Goal: Check status: Check status

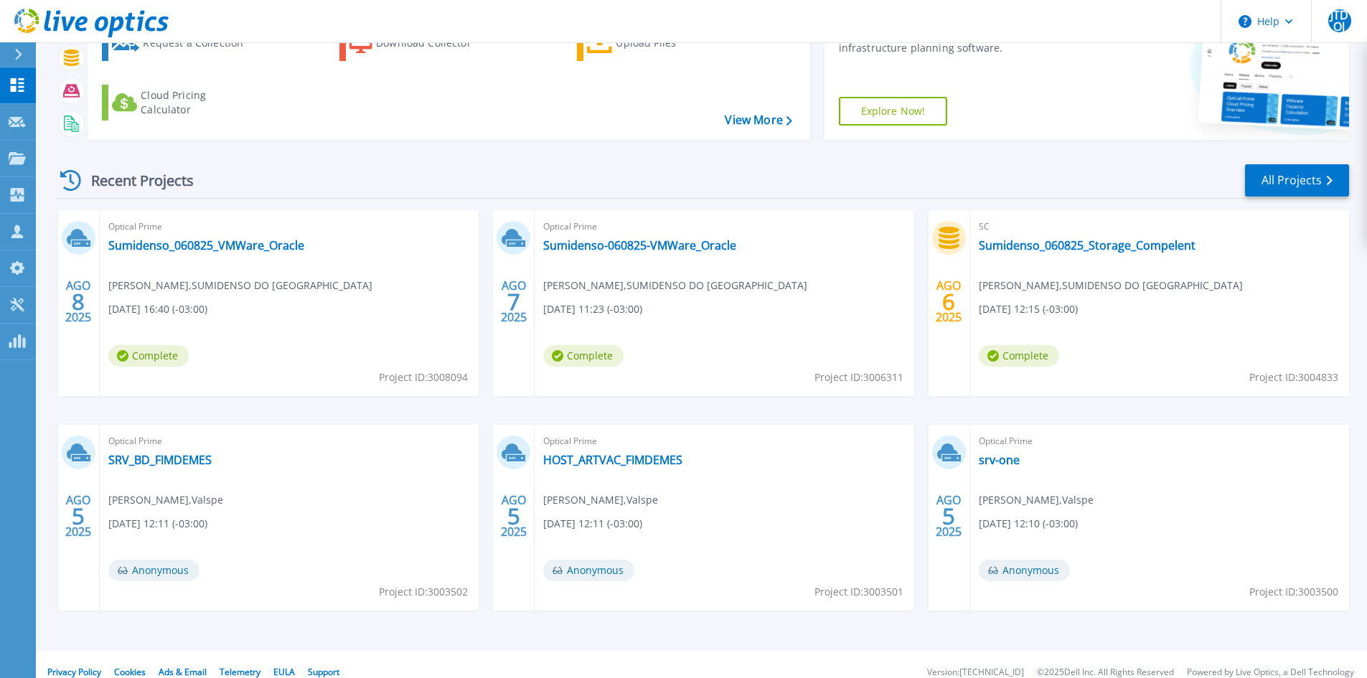
scroll to position [117, 0]
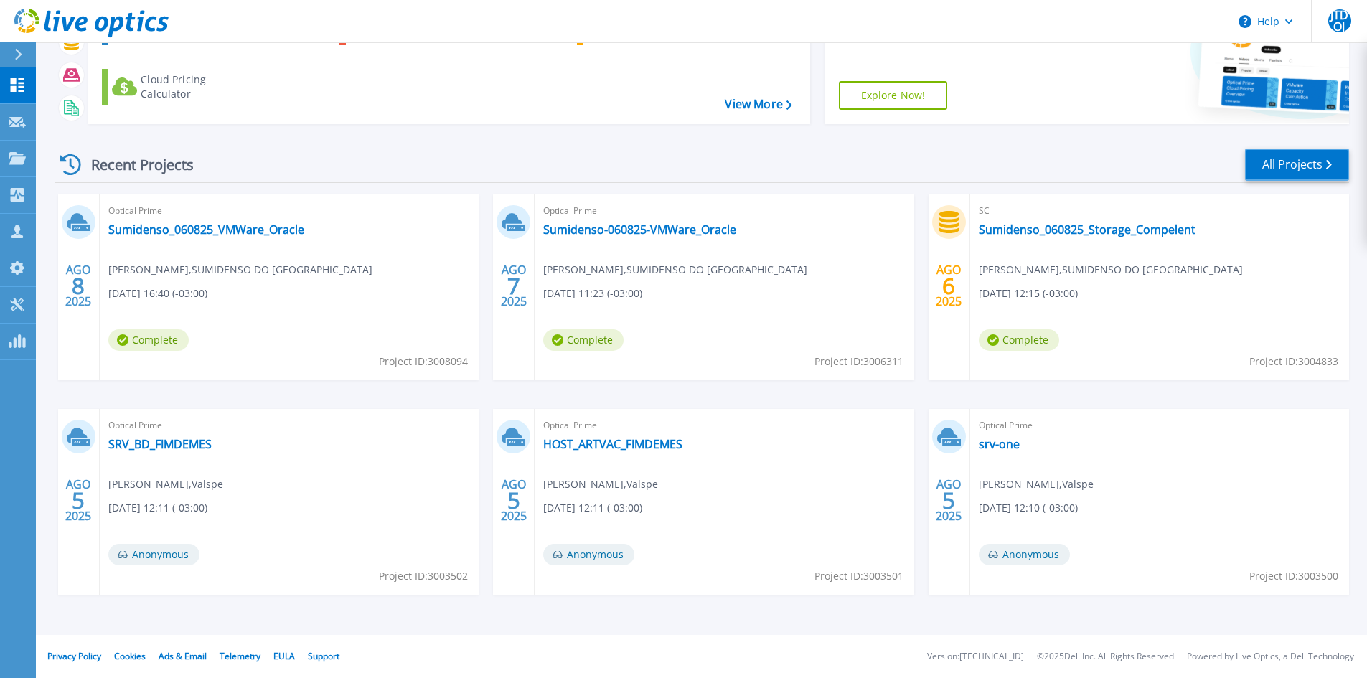
click at [1300, 163] on link "All Projects" at bounding box center [1297, 165] width 104 height 32
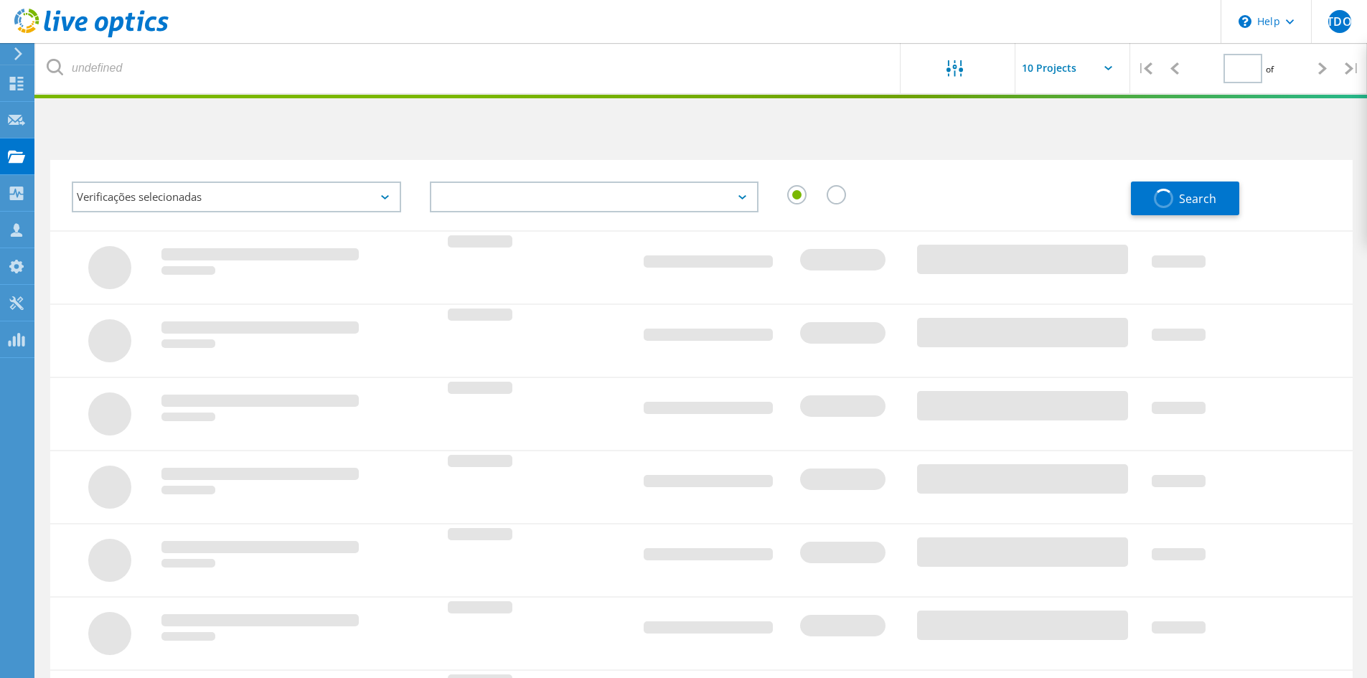
type input "1"
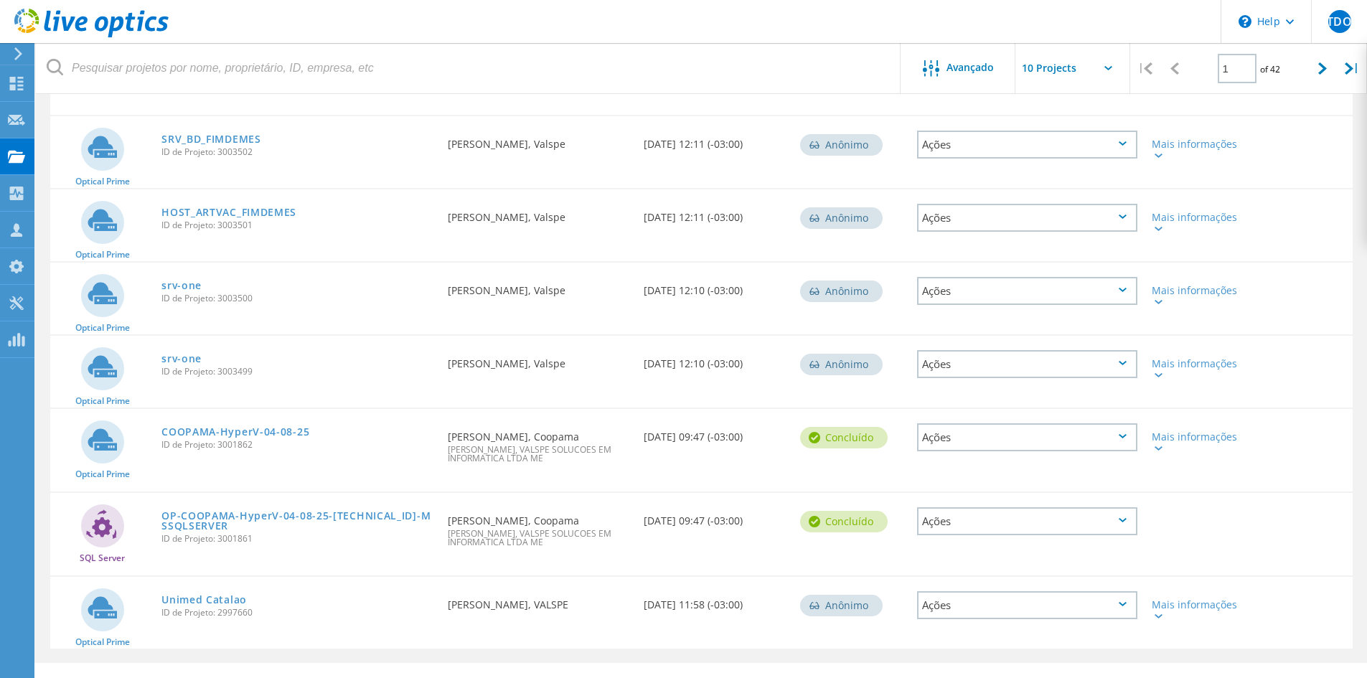
scroll to position [459, 0]
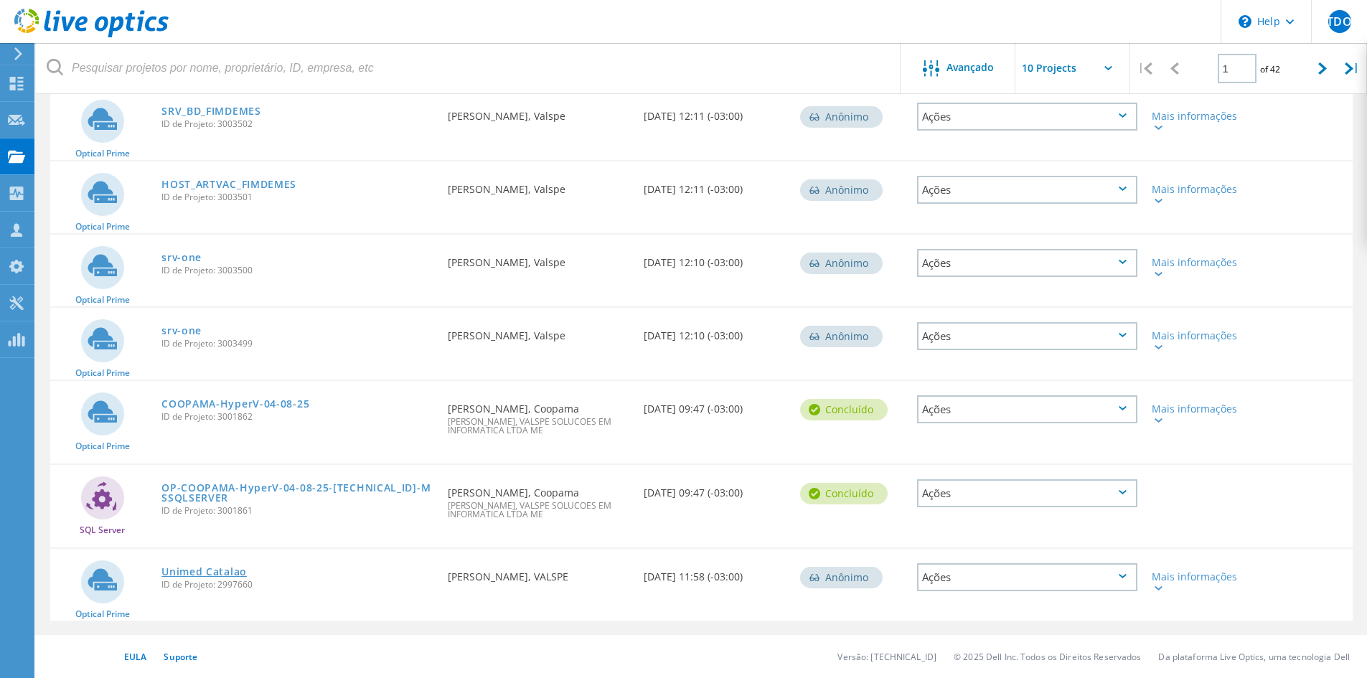
click at [225, 569] on link "Unimed Catalao" at bounding box center [203, 572] width 85 height 10
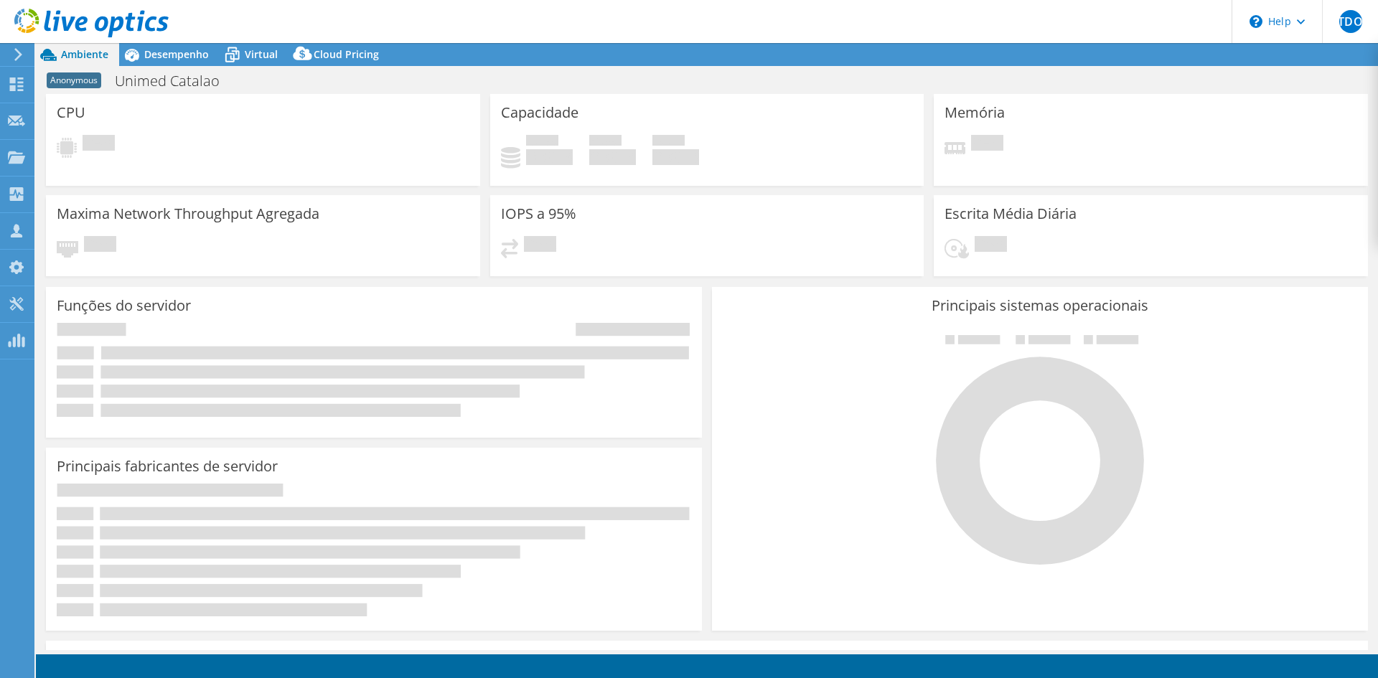
select select "USD"
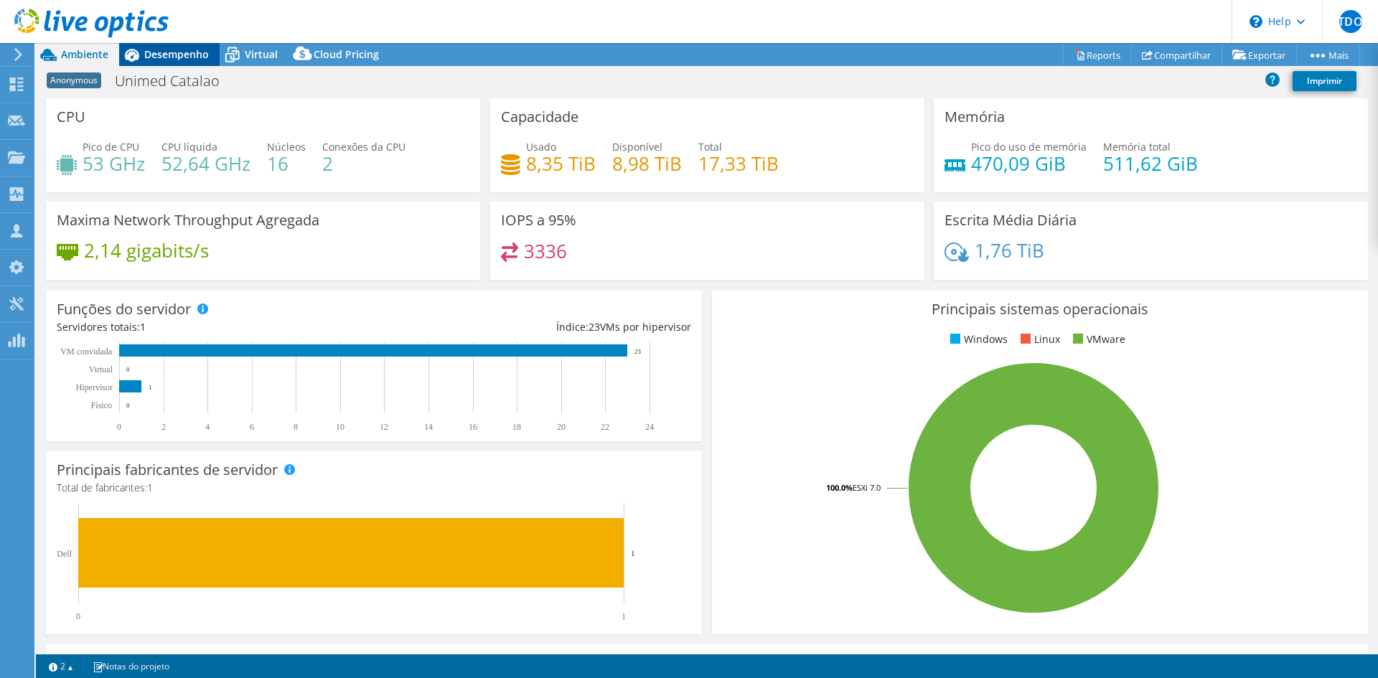
click at [170, 60] on span "Desempenho" at bounding box center [176, 54] width 65 height 14
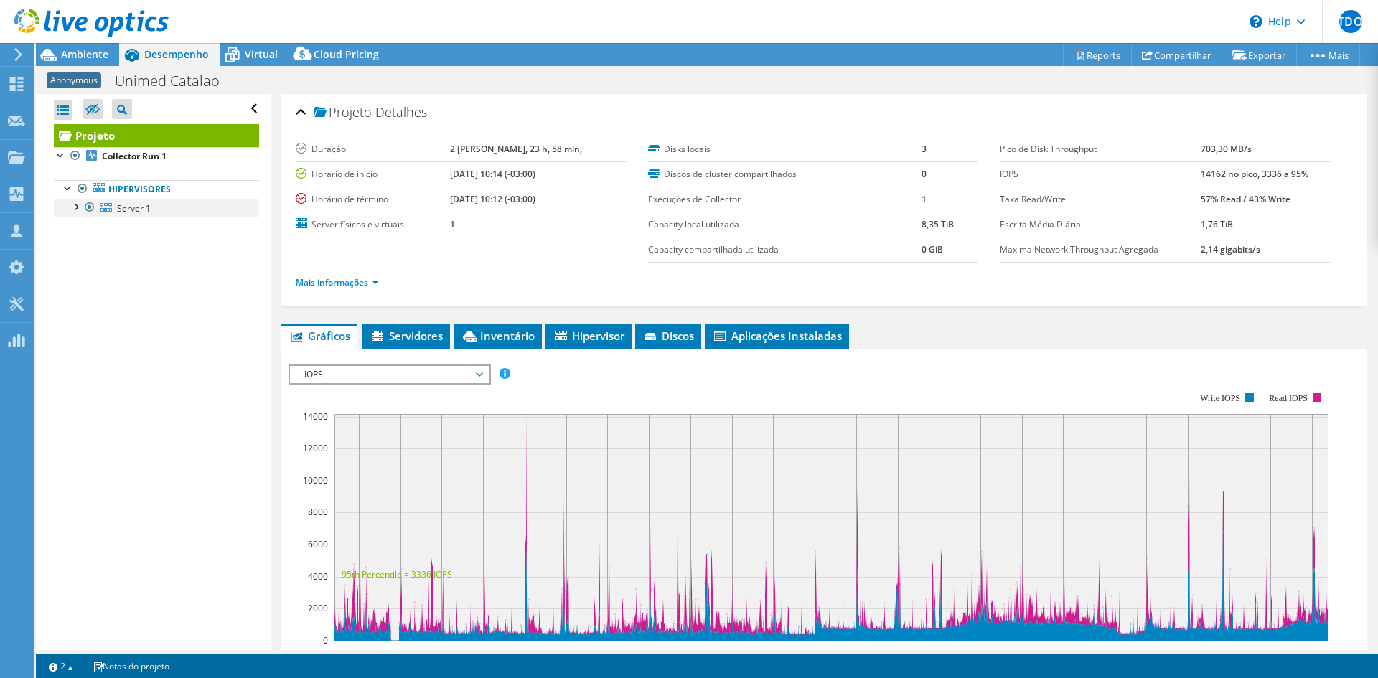
click at [75, 207] on div at bounding box center [75, 206] width 14 height 14
click at [142, 205] on span "Server 1" at bounding box center [134, 208] width 34 height 12
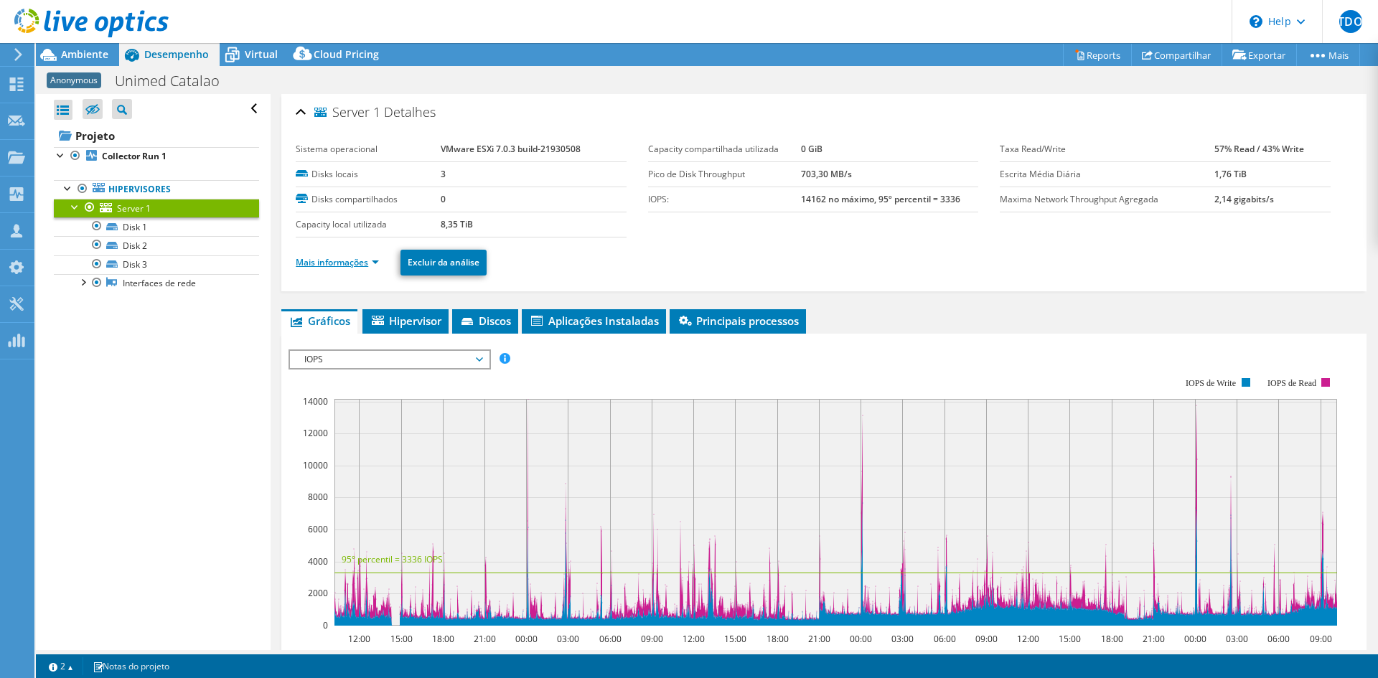
click at [349, 264] on link "Mais informações" at bounding box center [337, 262] width 83 height 12
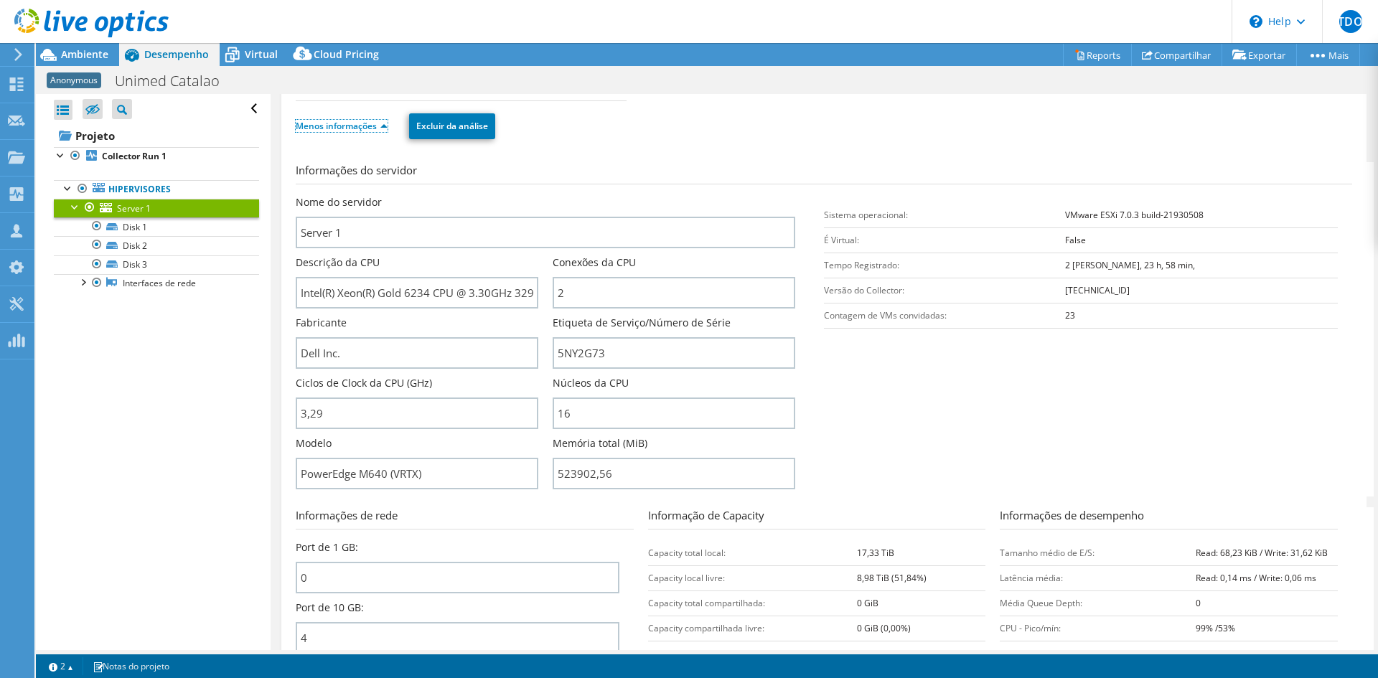
scroll to position [144, 0]
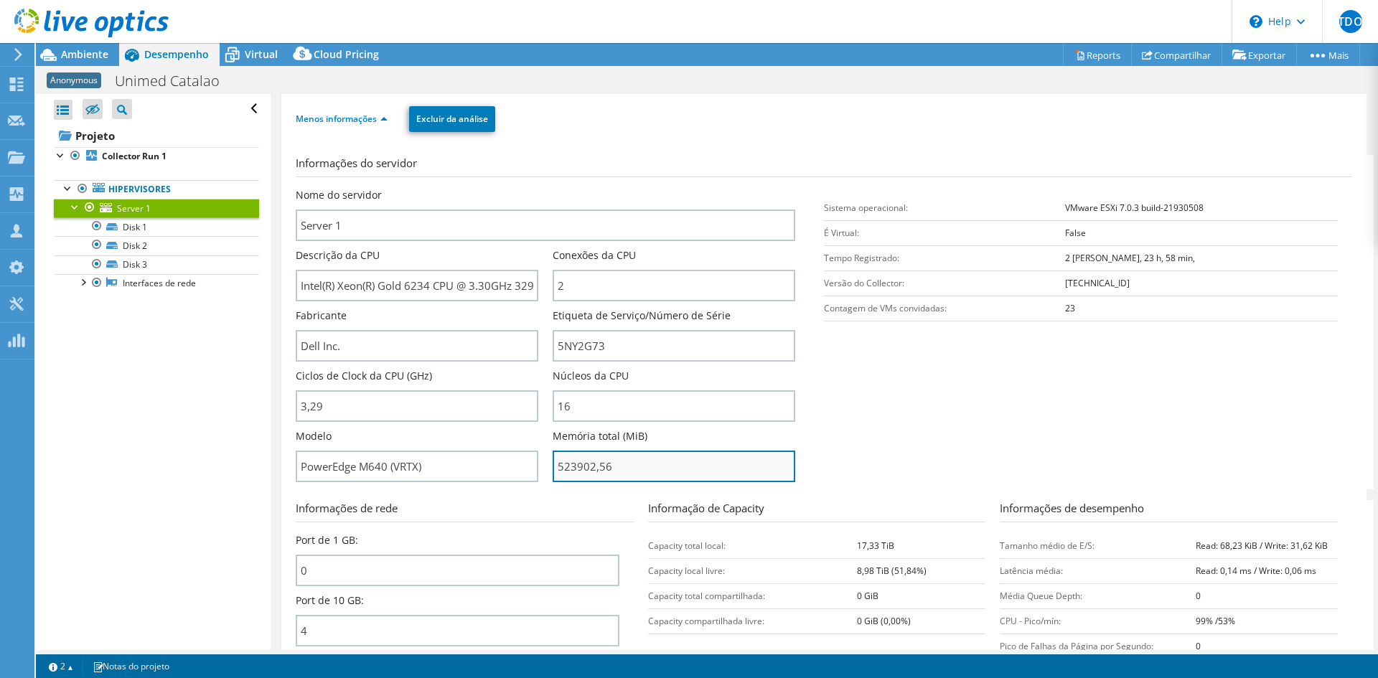
click at [559, 470] on input "523902,56" at bounding box center [674, 467] width 243 height 32
type input "52390256"
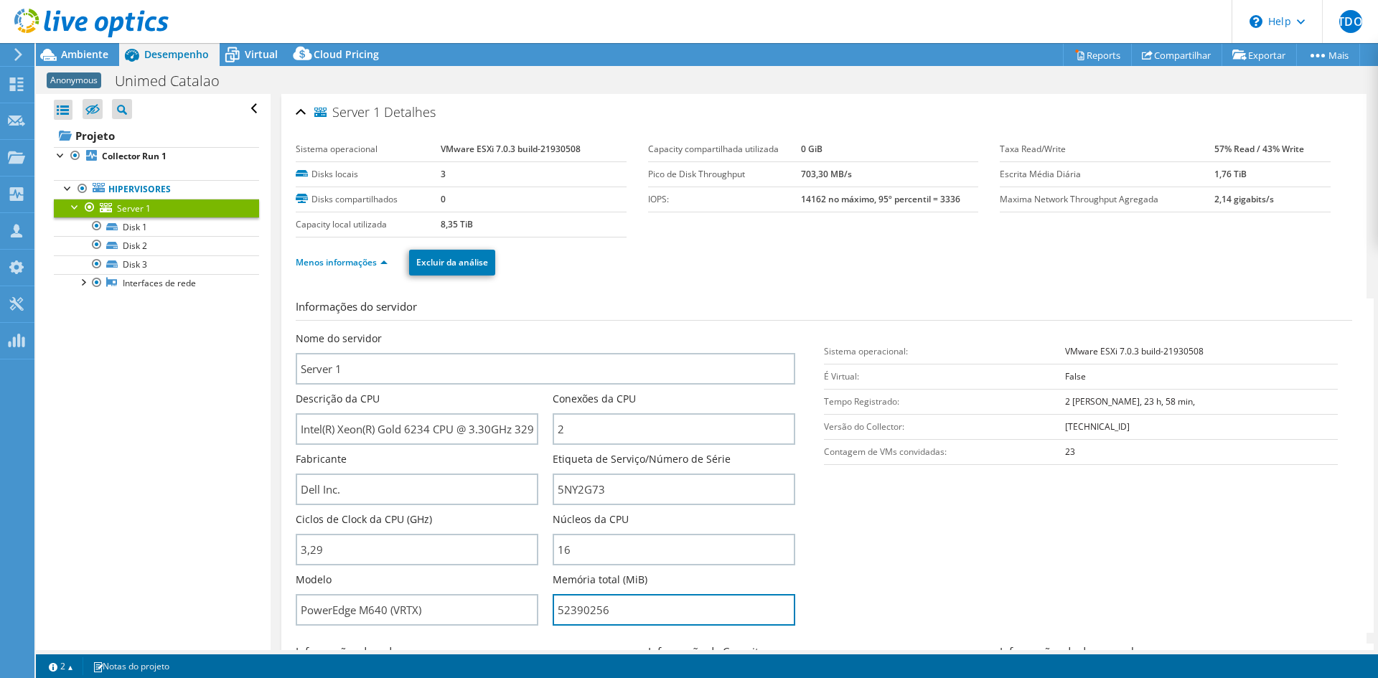
scroll to position [72, 0]
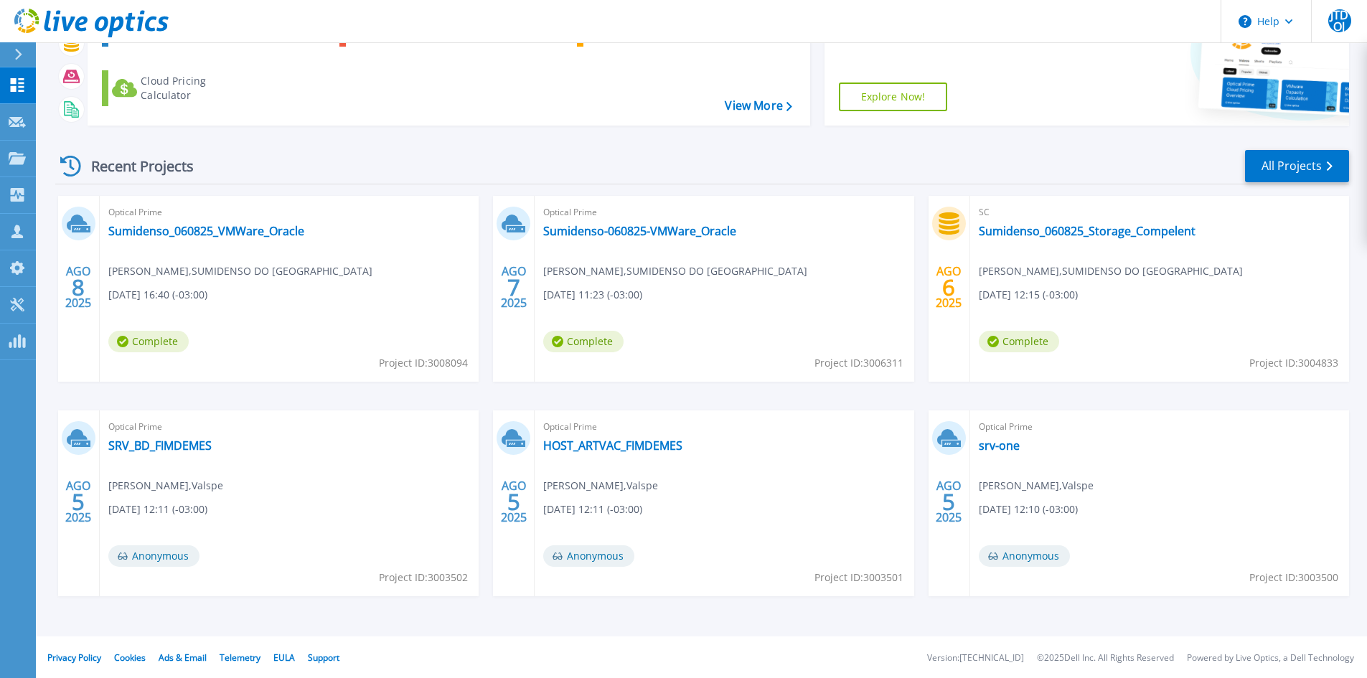
scroll to position [117, 0]
click at [1291, 174] on link "All Projects" at bounding box center [1297, 165] width 104 height 32
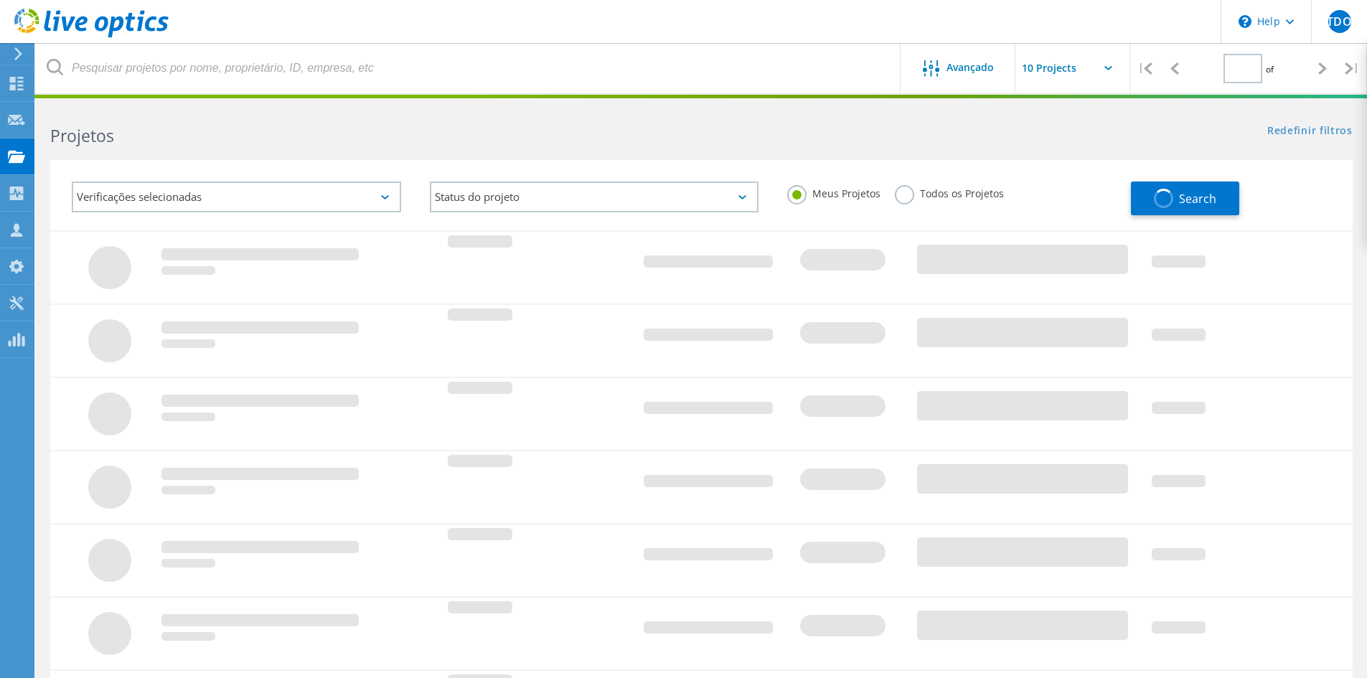
type input "1"
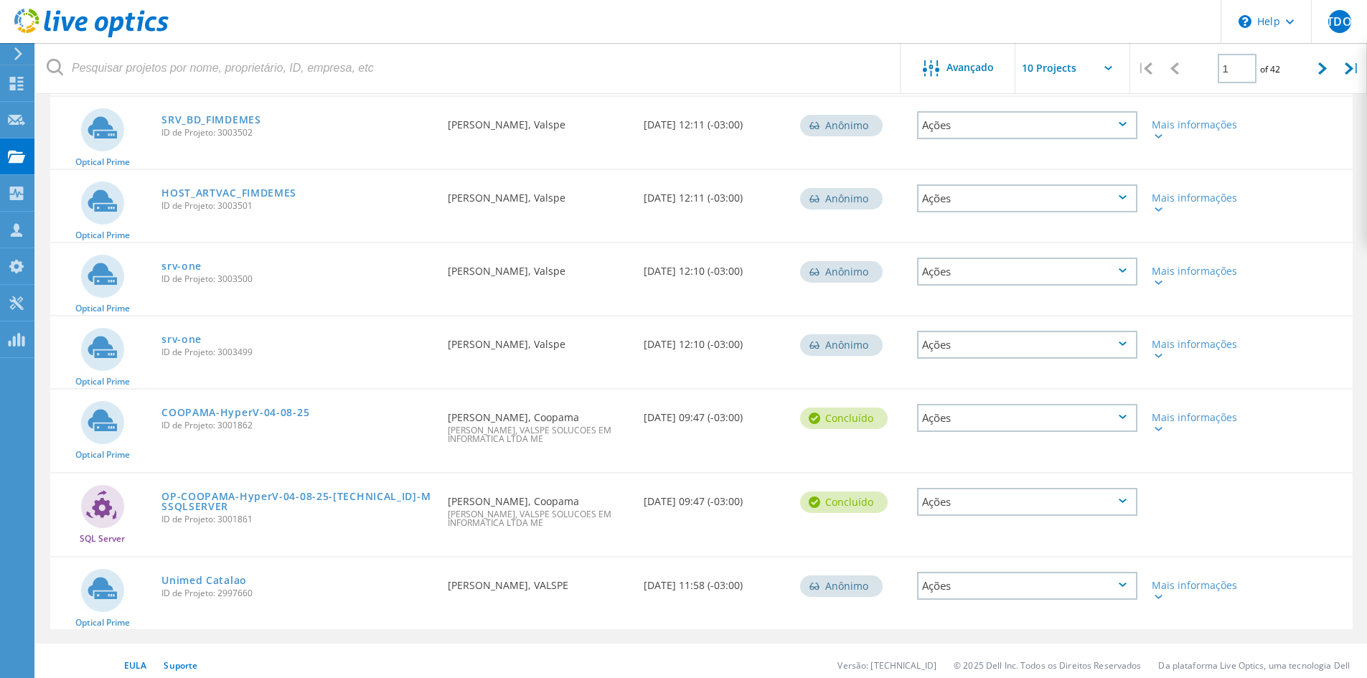
scroll to position [459, 0]
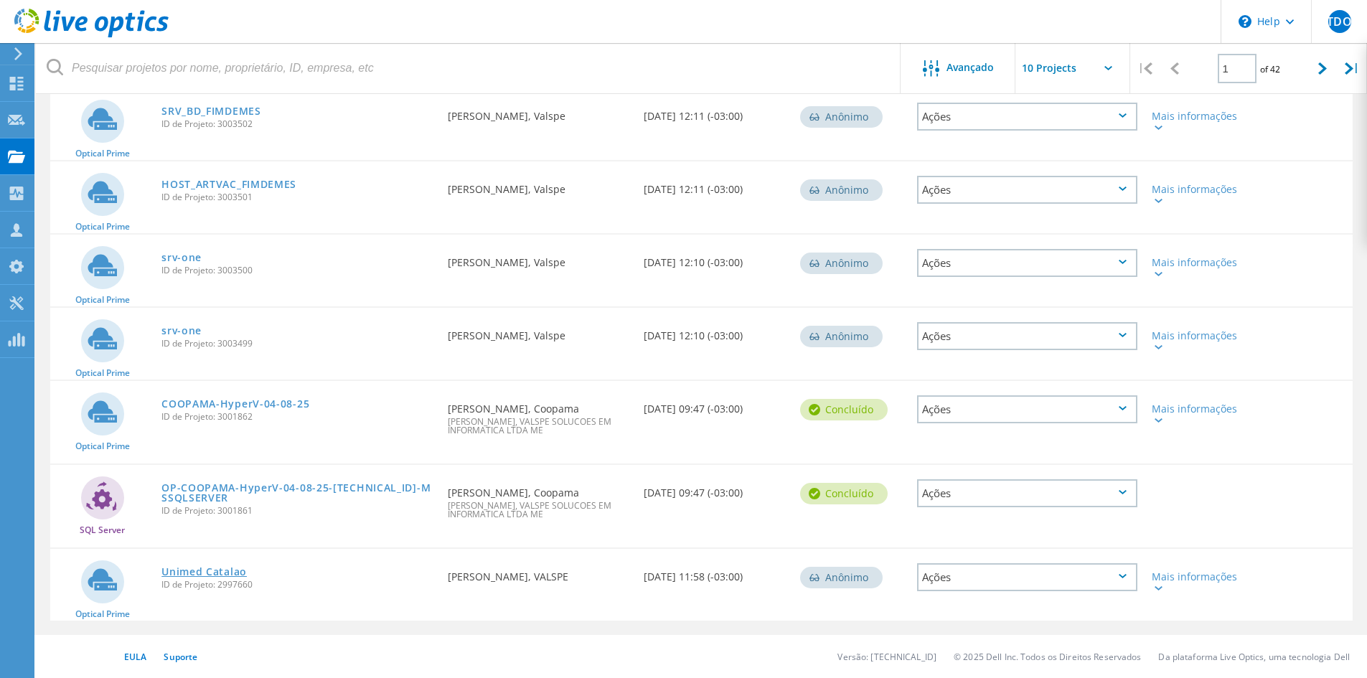
click at [230, 575] on link "Unimed Catalao" at bounding box center [203, 572] width 85 height 10
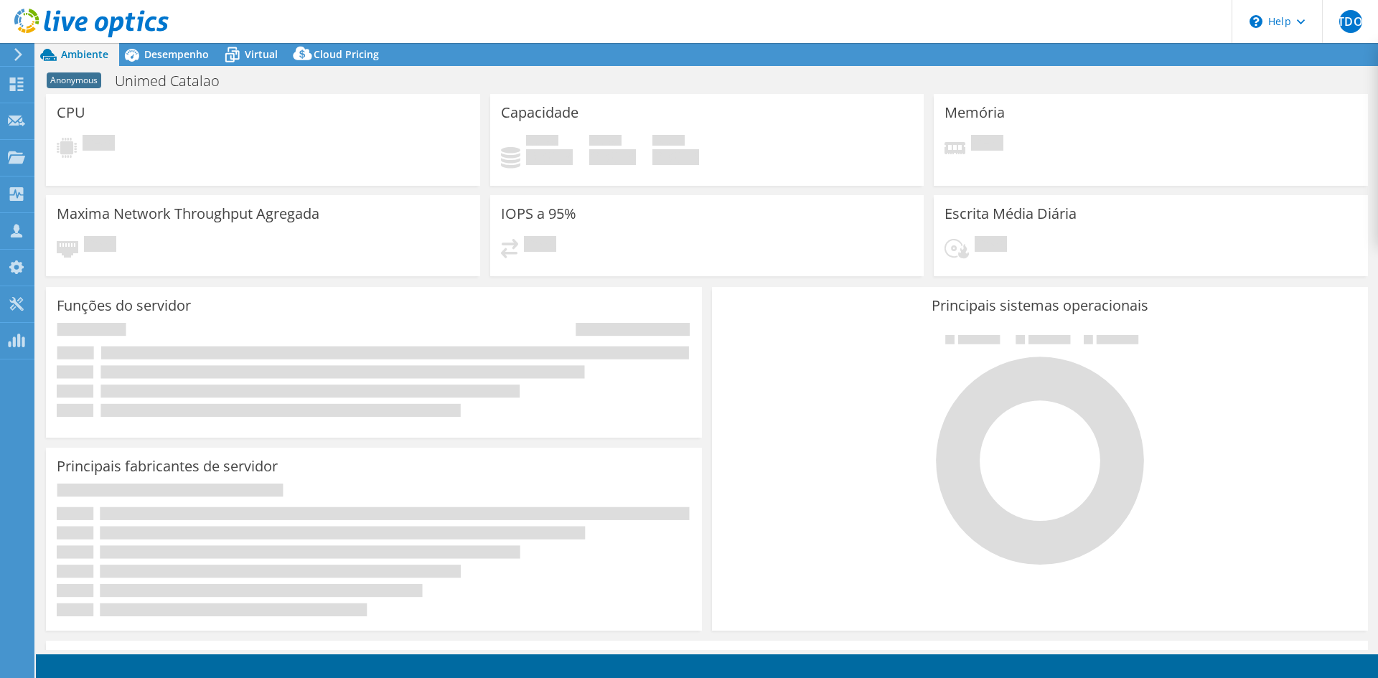
select select "USD"
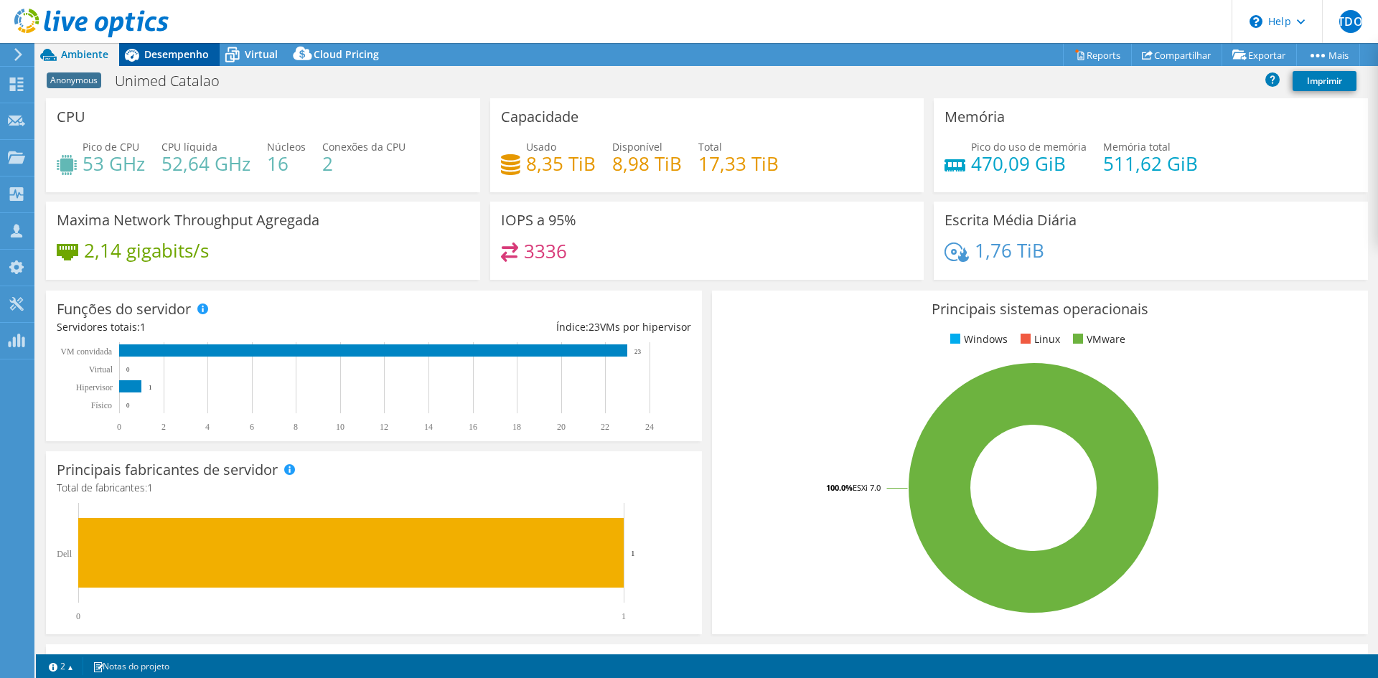
click at [184, 53] on span "Desempenho" at bounding box center [176, 54] width 65 height 14
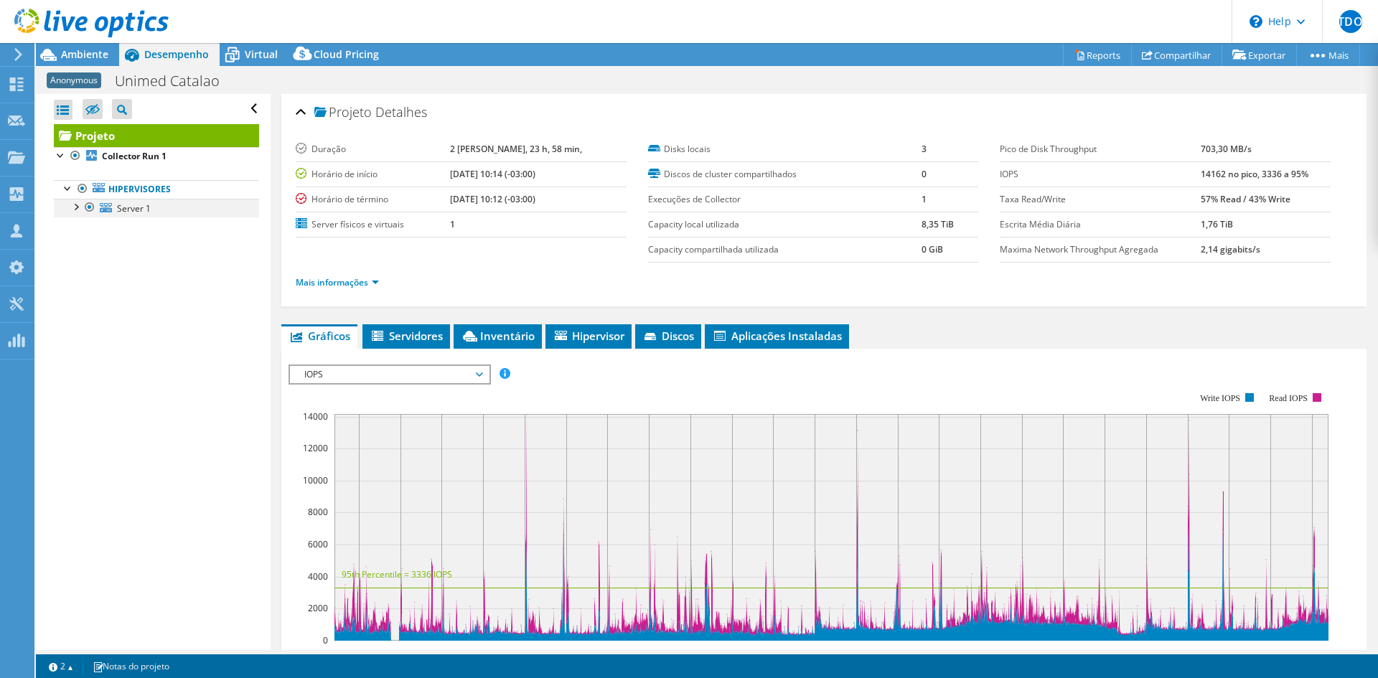
click at [79, 207] on div at bounding box center [75, 206] width 14 height 14
click at [135, 210] on span "Server 1" at bounding box center [134, 208] width 34 height 12
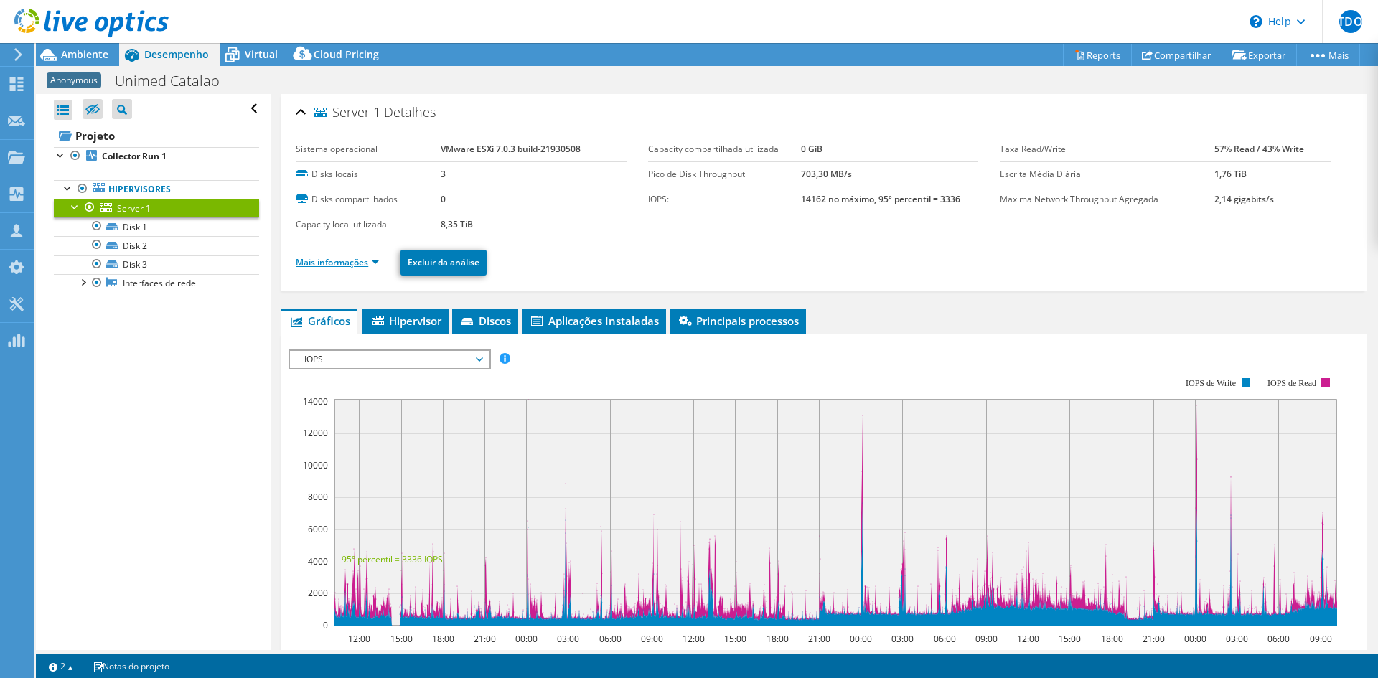
click at [342, 260] on link "Mais informações" at bounding box center [337, 262] width 83 height 12
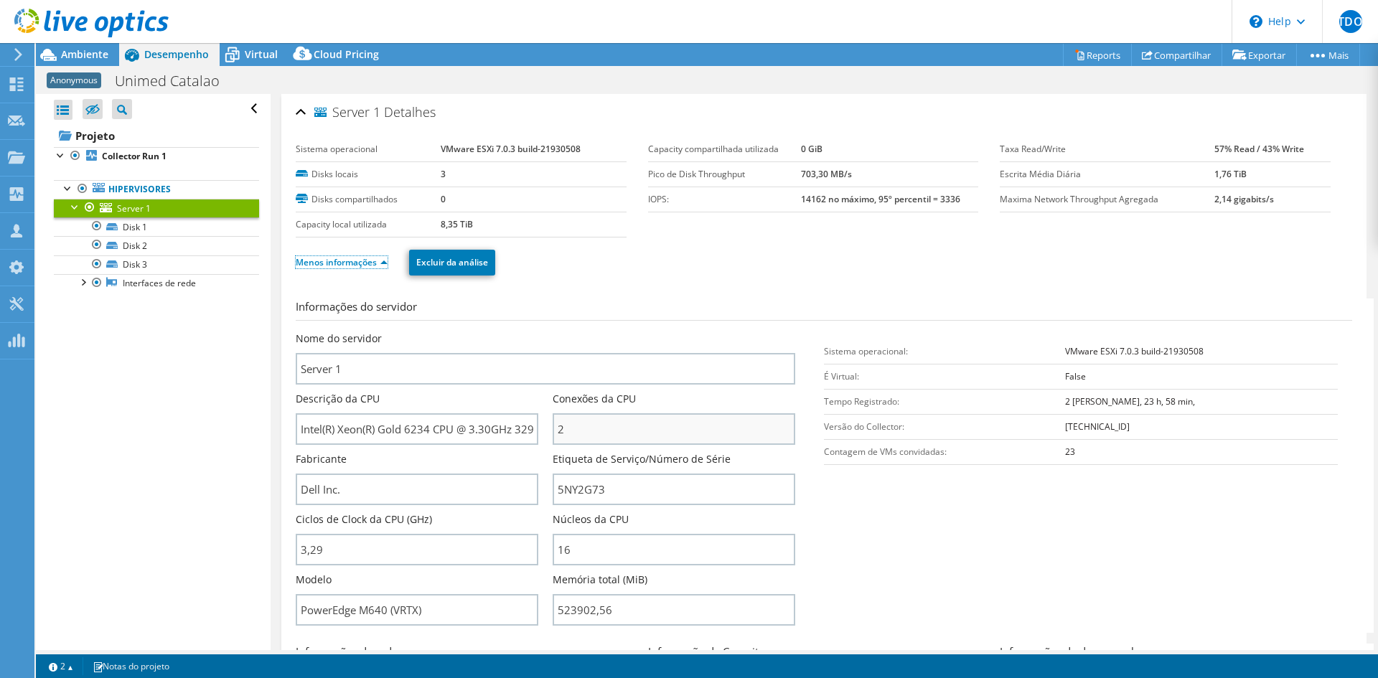
scroll to position [72, 0]
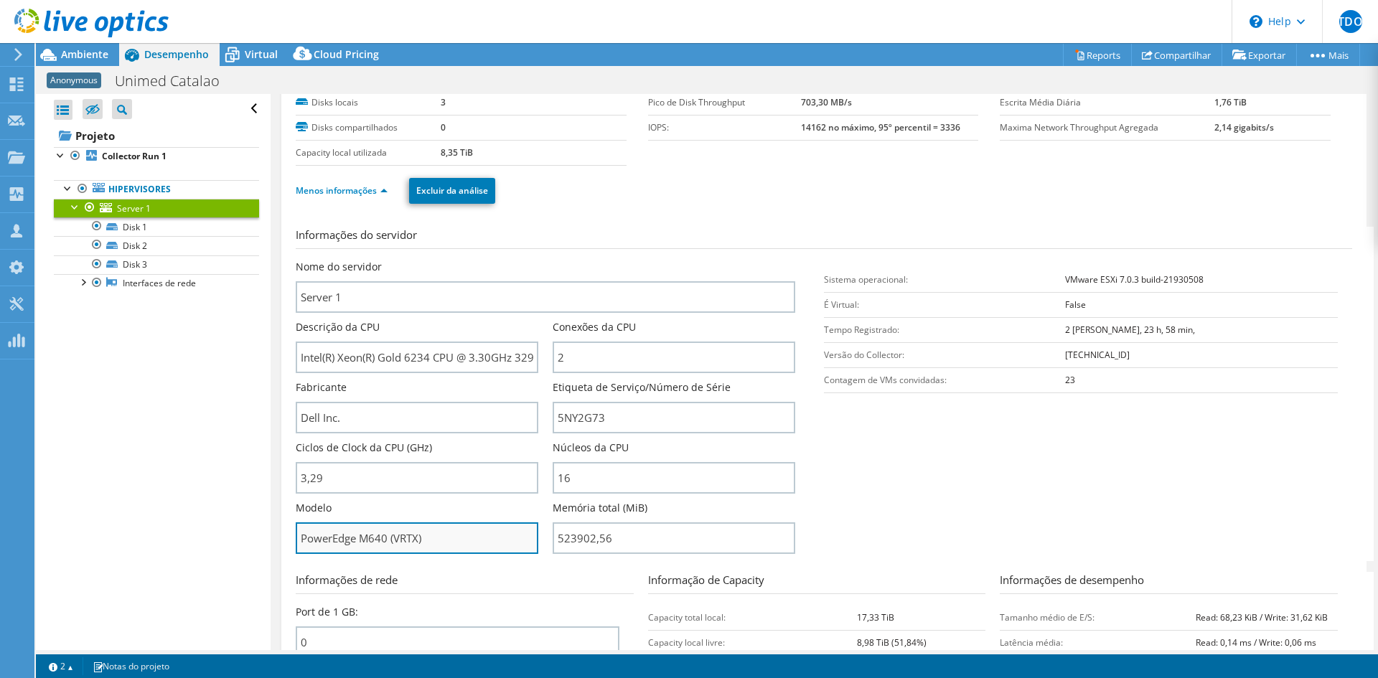
drag, startPoint x: 302, startPoint y: 540, endPoint x: 435, endPoint y: 532, distance: 132.9
click at [435, 532] on input "PowerEdge M640 (VRTX)" at bounding box center [417, 538] width 243 height 32
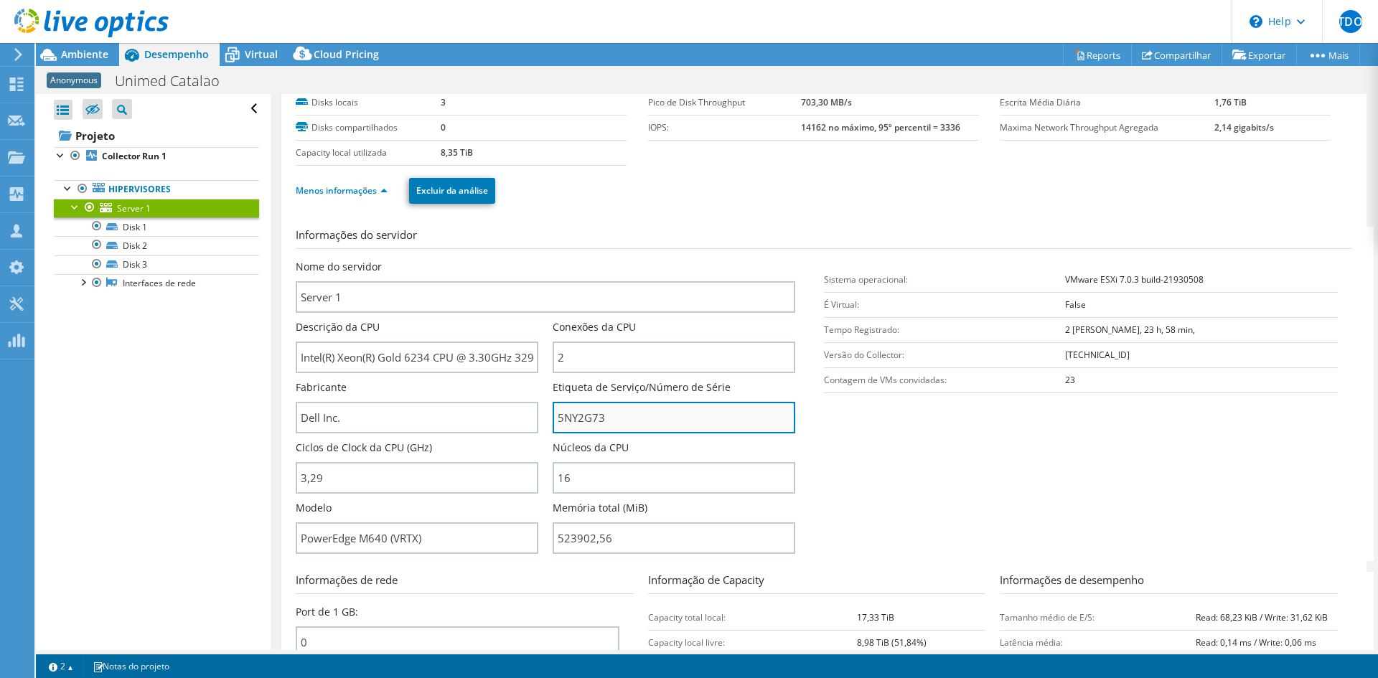
click at [586, 421] on input "5NY2G73" at bounding box center [674, 418] width 243 height 32
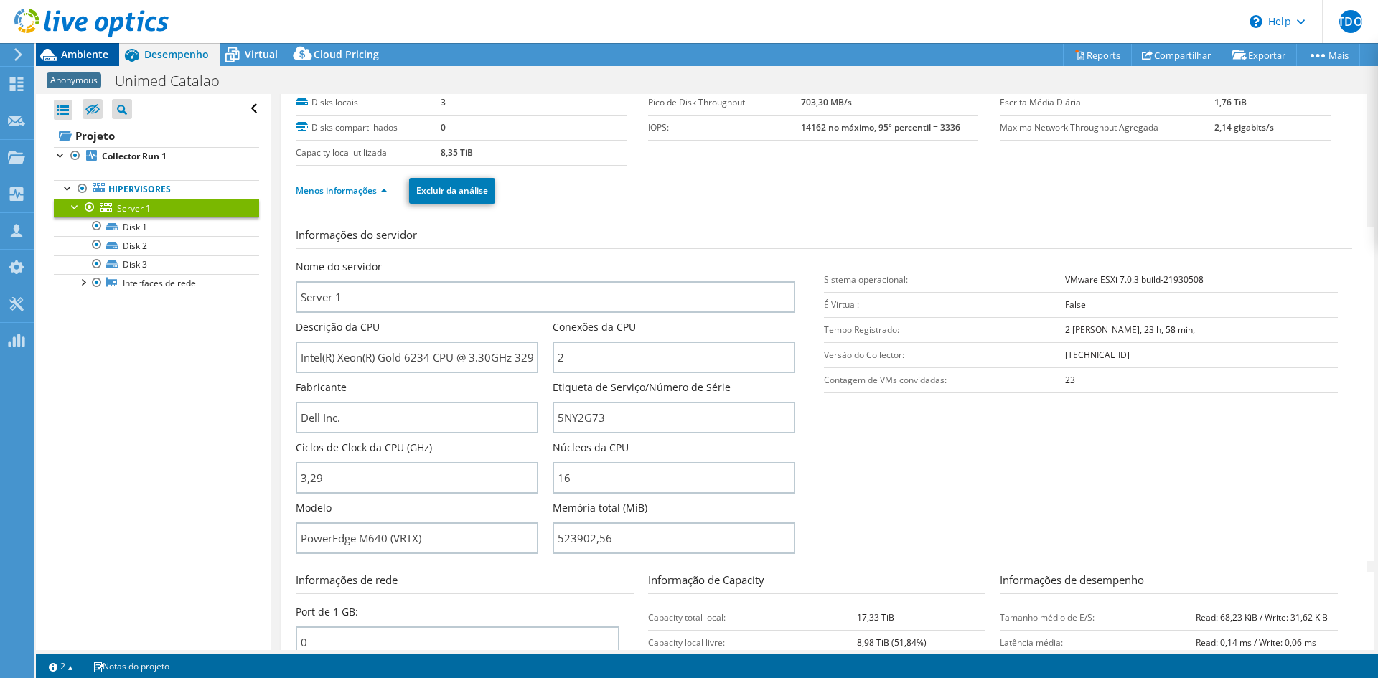
click at [72, 52] on span "Ambiente" at bounding box center [84, 54] width 47 height 14
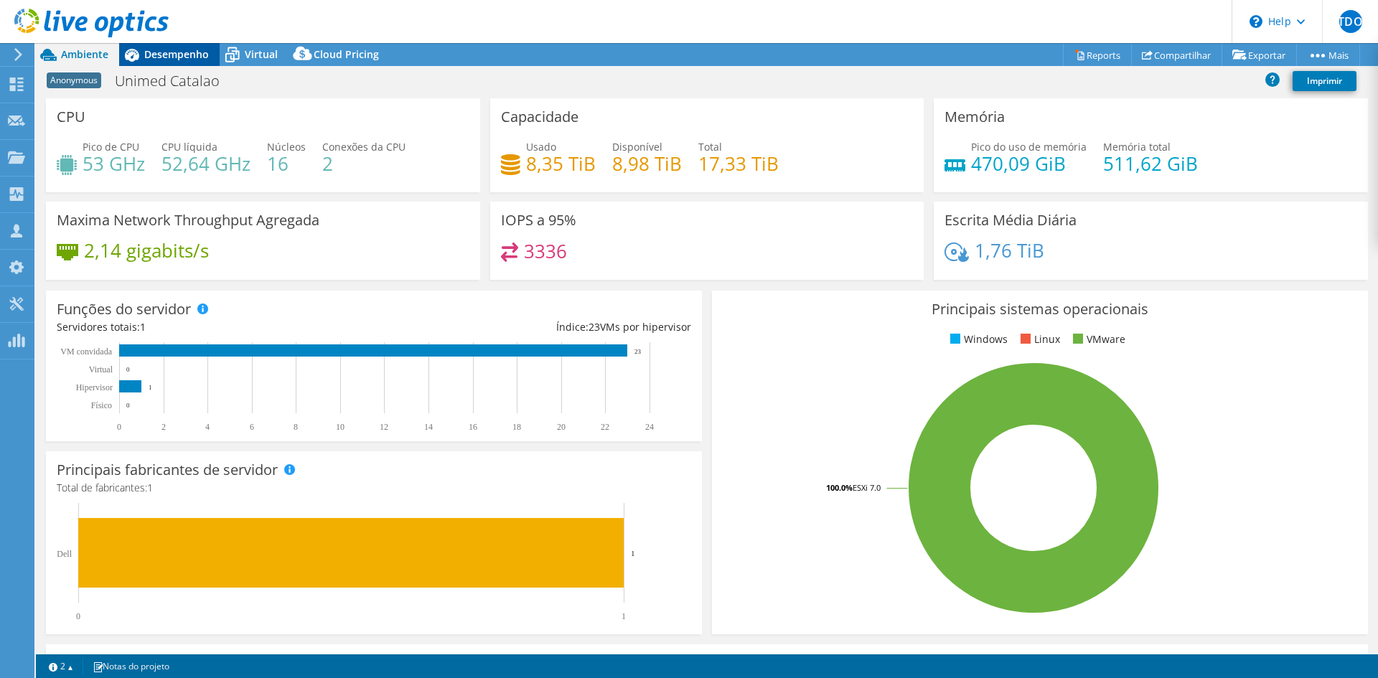
click at [170, 55] on span "Desempenho" at bounding box center [176, 54] width 65 height 14
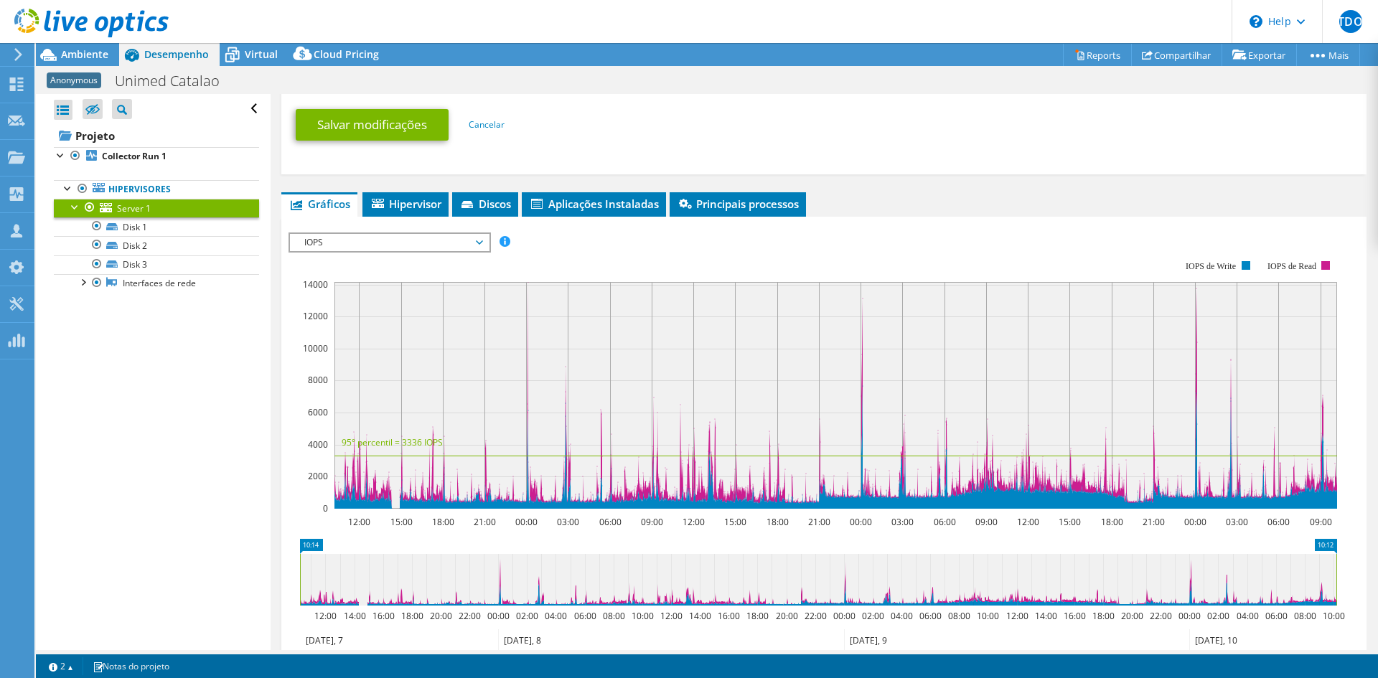
scroll to position [861, 0]
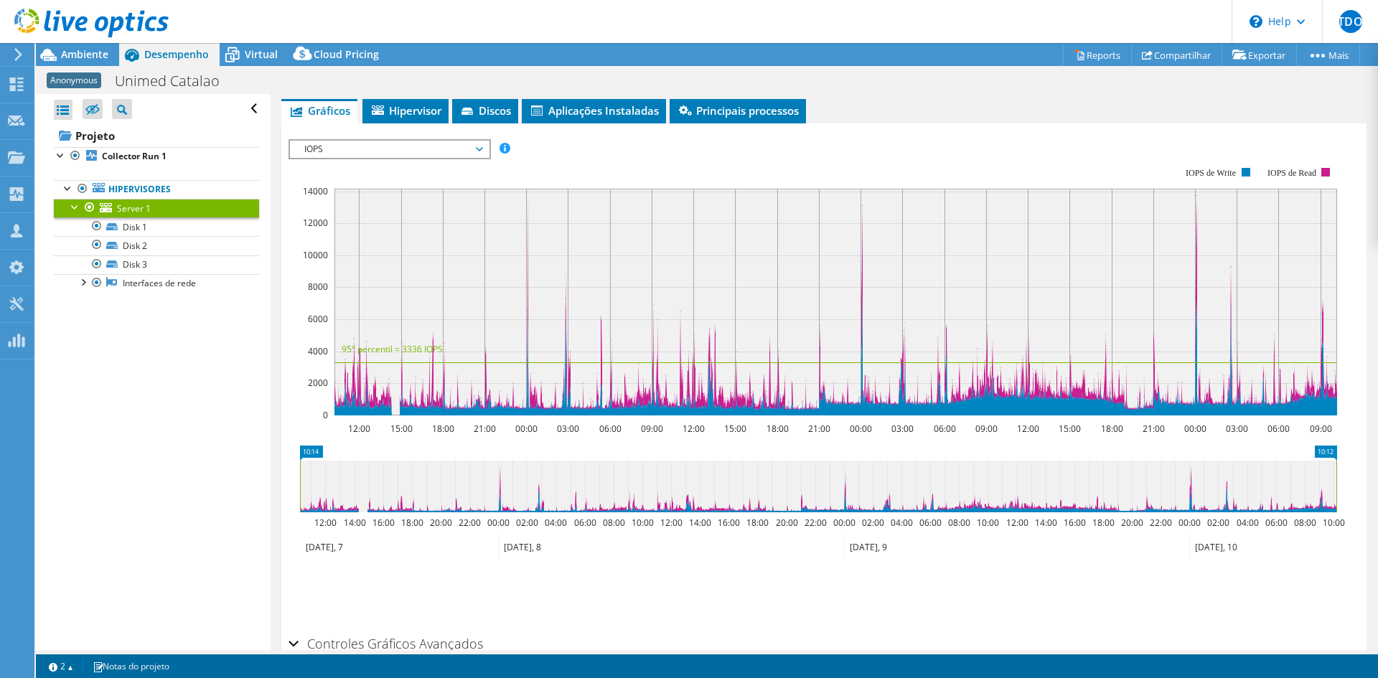
click at [364, 146] on span "IOPS" at bounding box center [389, 149] width 184 height 17
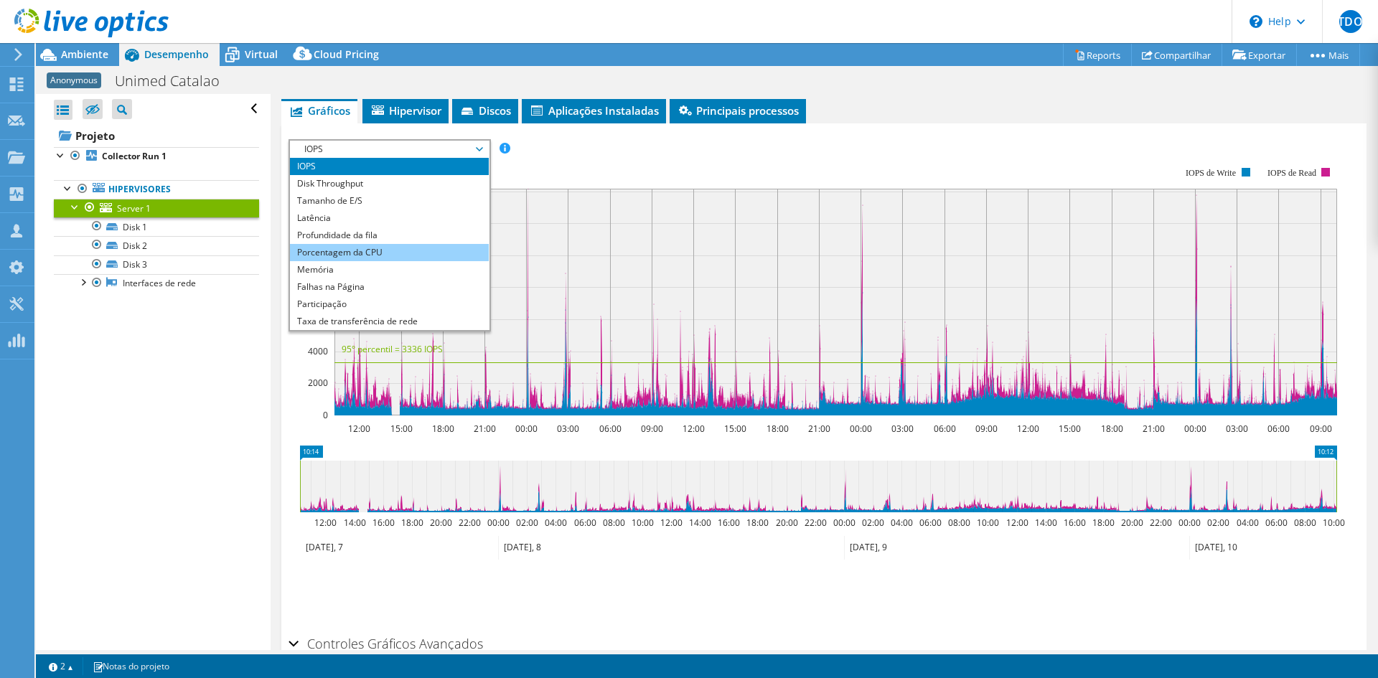
click at [356, 257] on li "Porcentagem da CPU" at bounding box center [389, 252] width 199 height 17
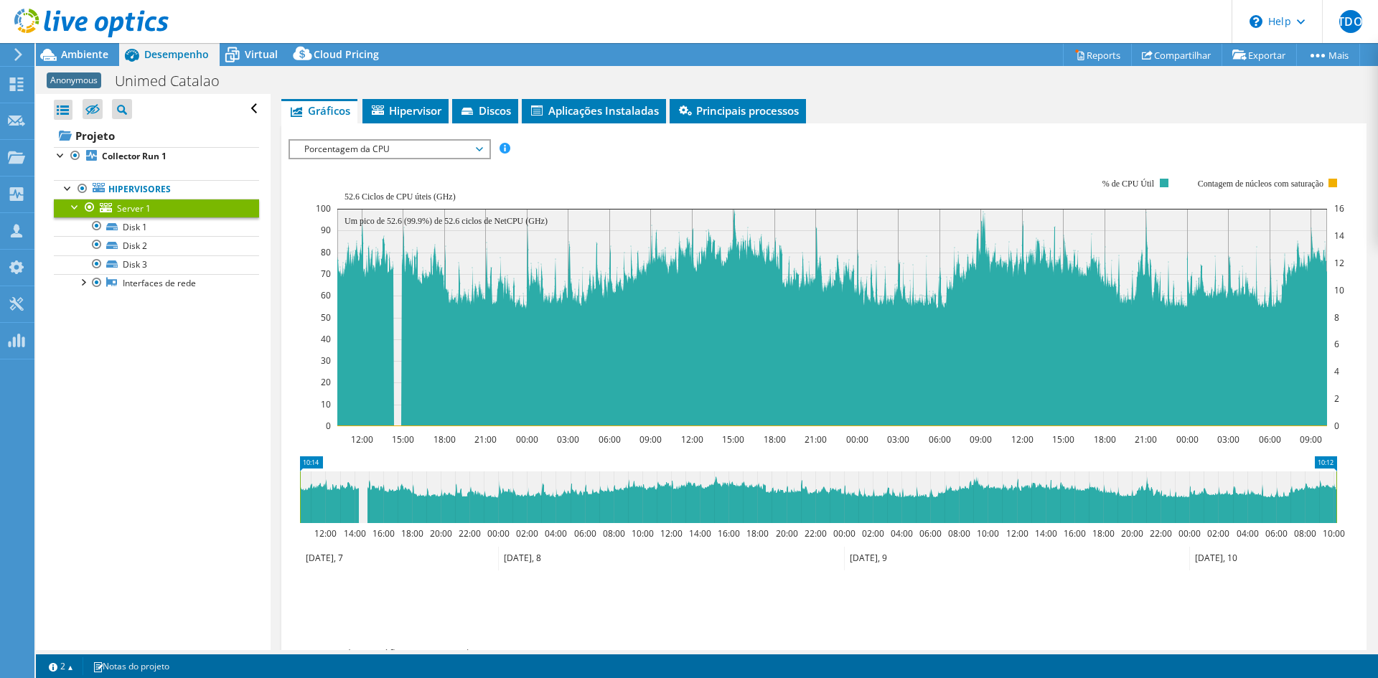
click at [376, 144] on span "Porcentagem da CPU" at bounding box center [389, 149] width 184 height 17
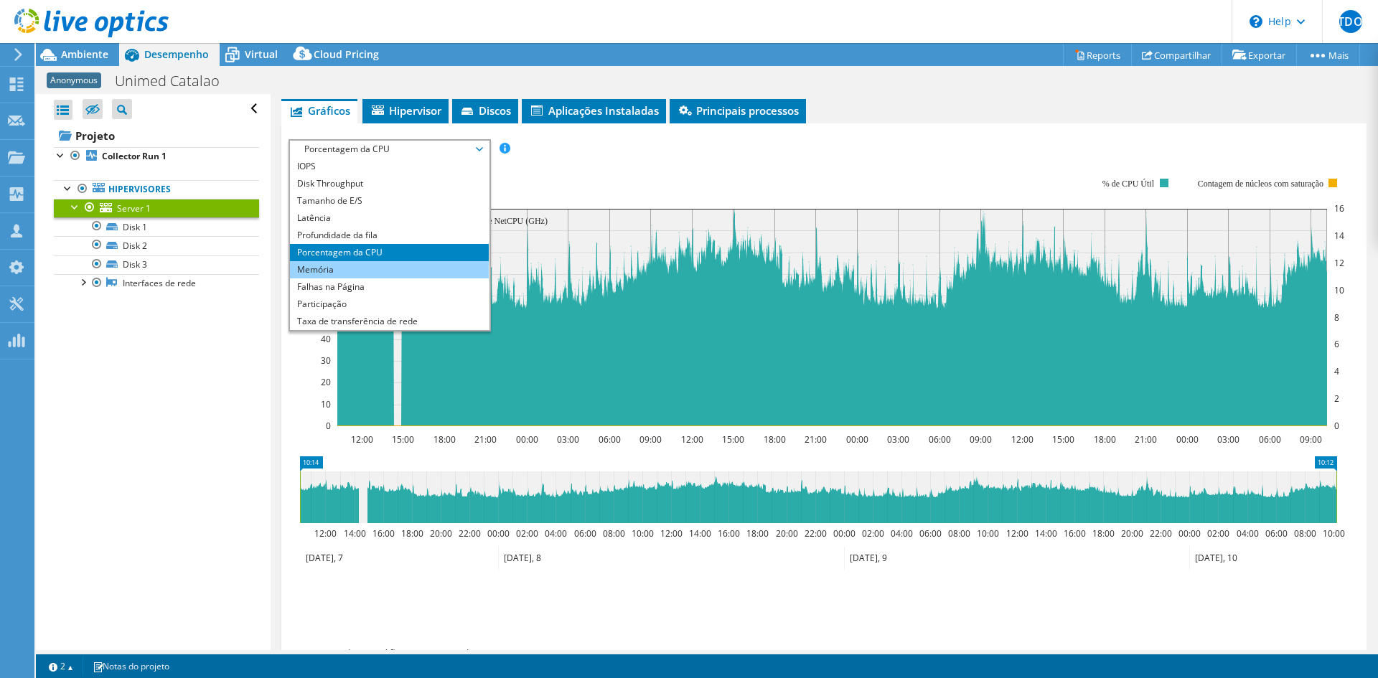
click at [349, 263] on li "Memória" at bounding box center [389, 269] width 199 height 17
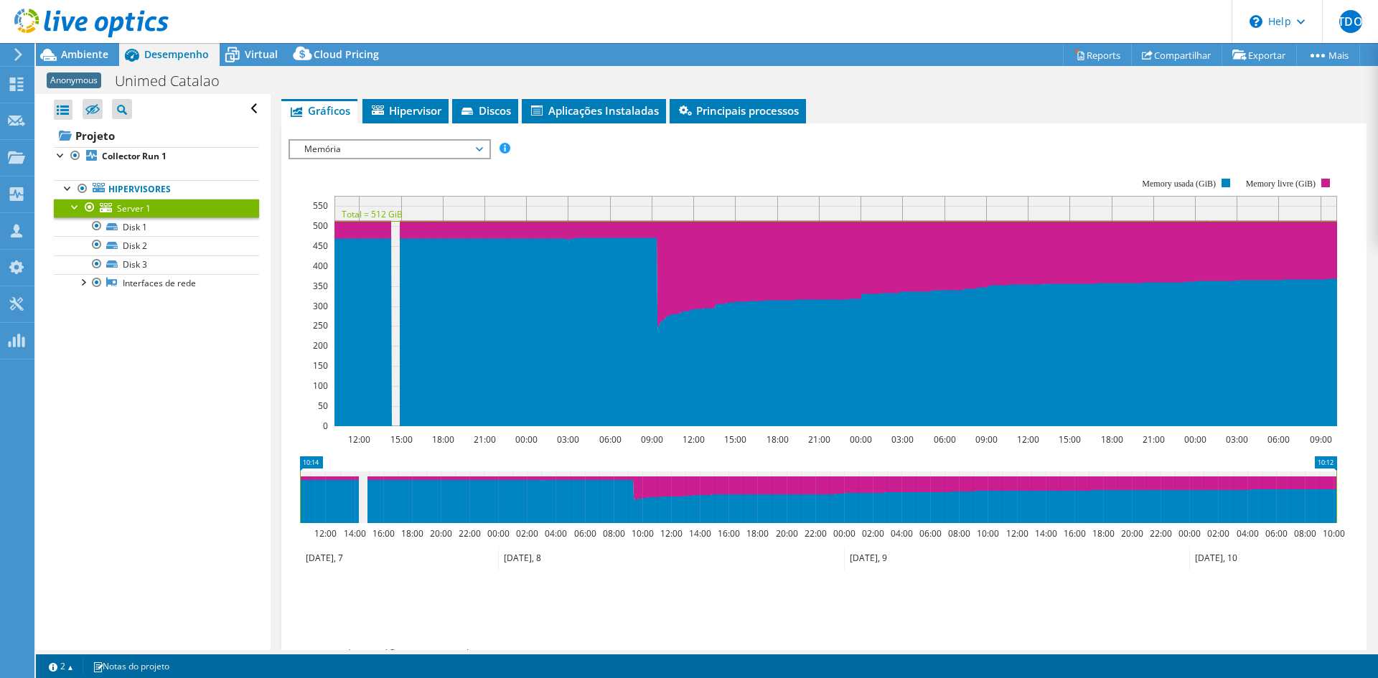
click at [433, 147] on span "Memória" at bounding box center [389, 149] width 184 height 17
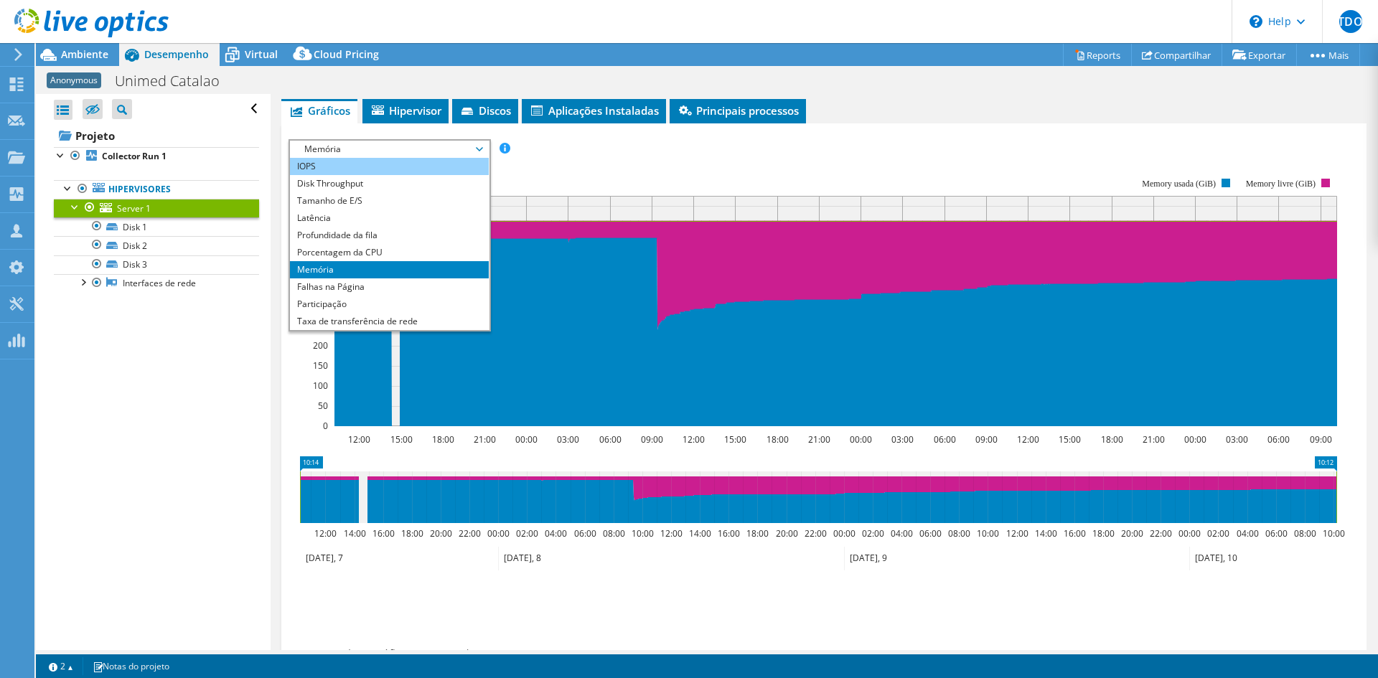
click at [354, 170] on li "IOPS" at bounding box center [389, 166] width 199 height 17
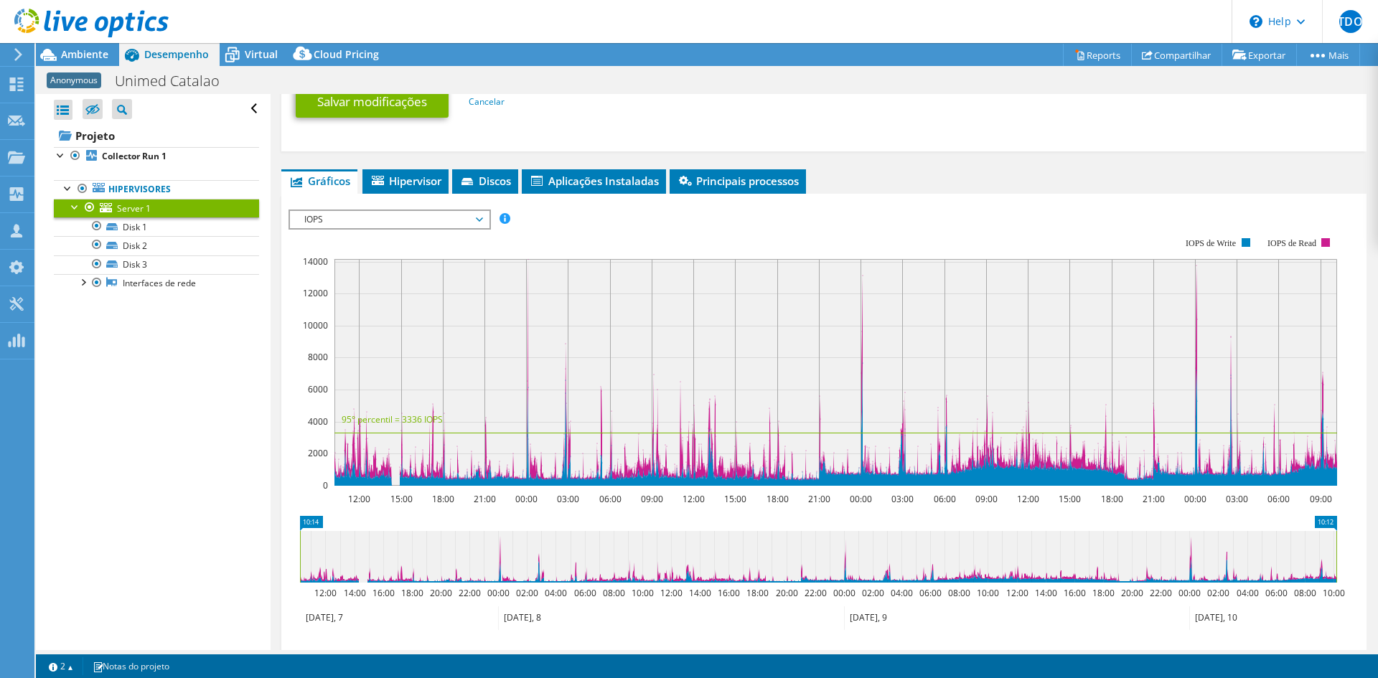
scroll to position [796, 0]
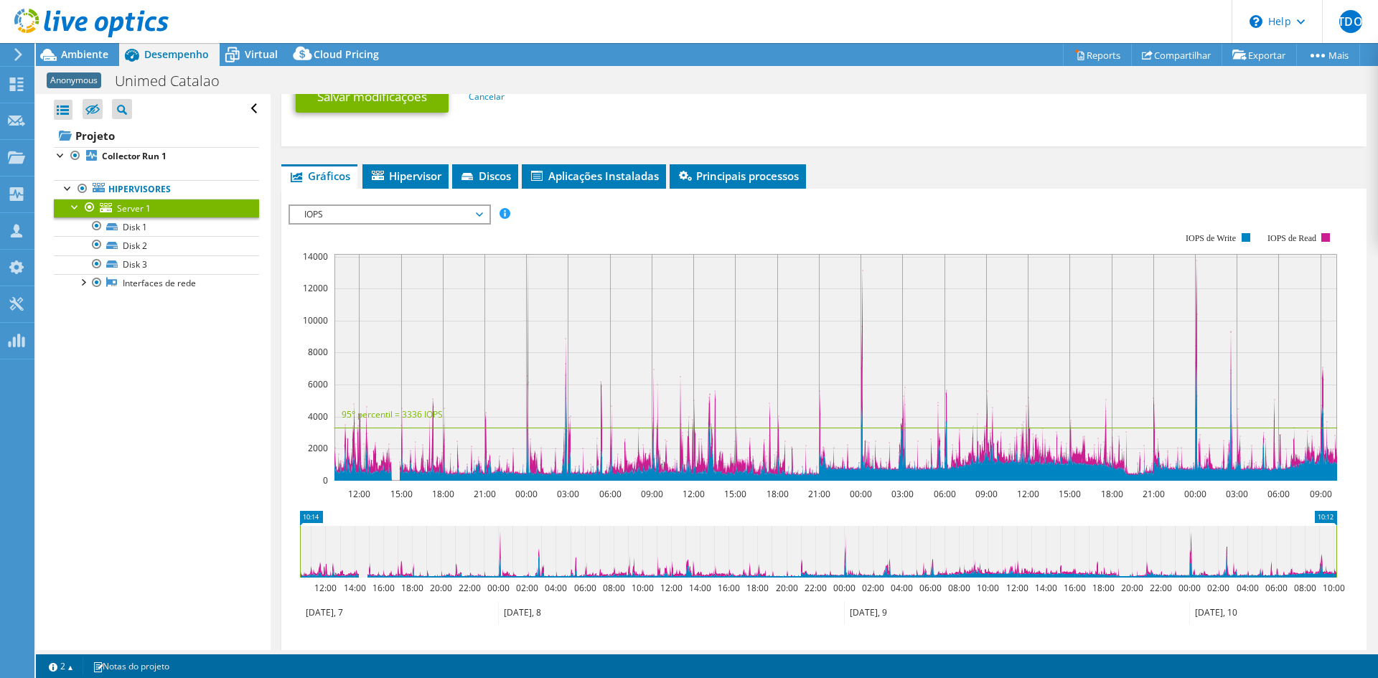
click at [422, 217] on span "IOPS" at bounding box center [389, 214] width 184 height 17
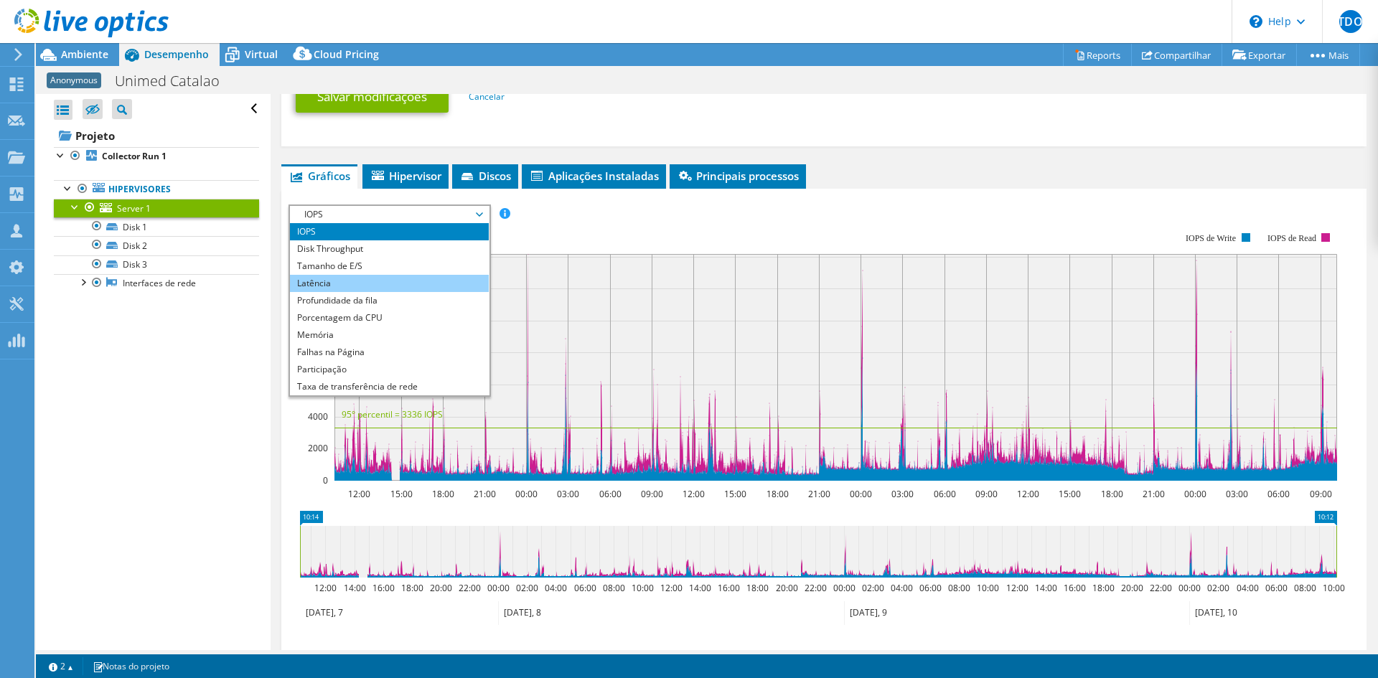
click at [348, 282] on li "Latência" at bounding box center [389, 283] width 199 height 17
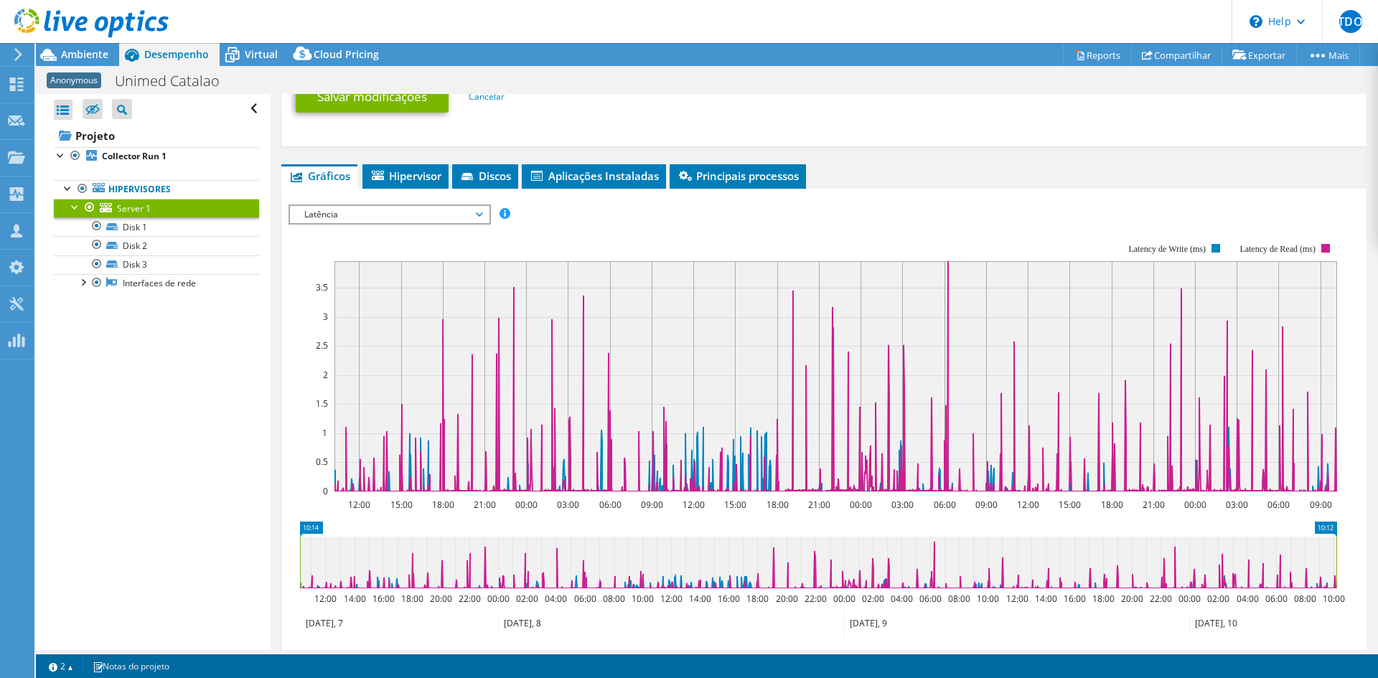
click at [378, 217] on span "Latência" at bounding box center [389, 214] width 184 height 17
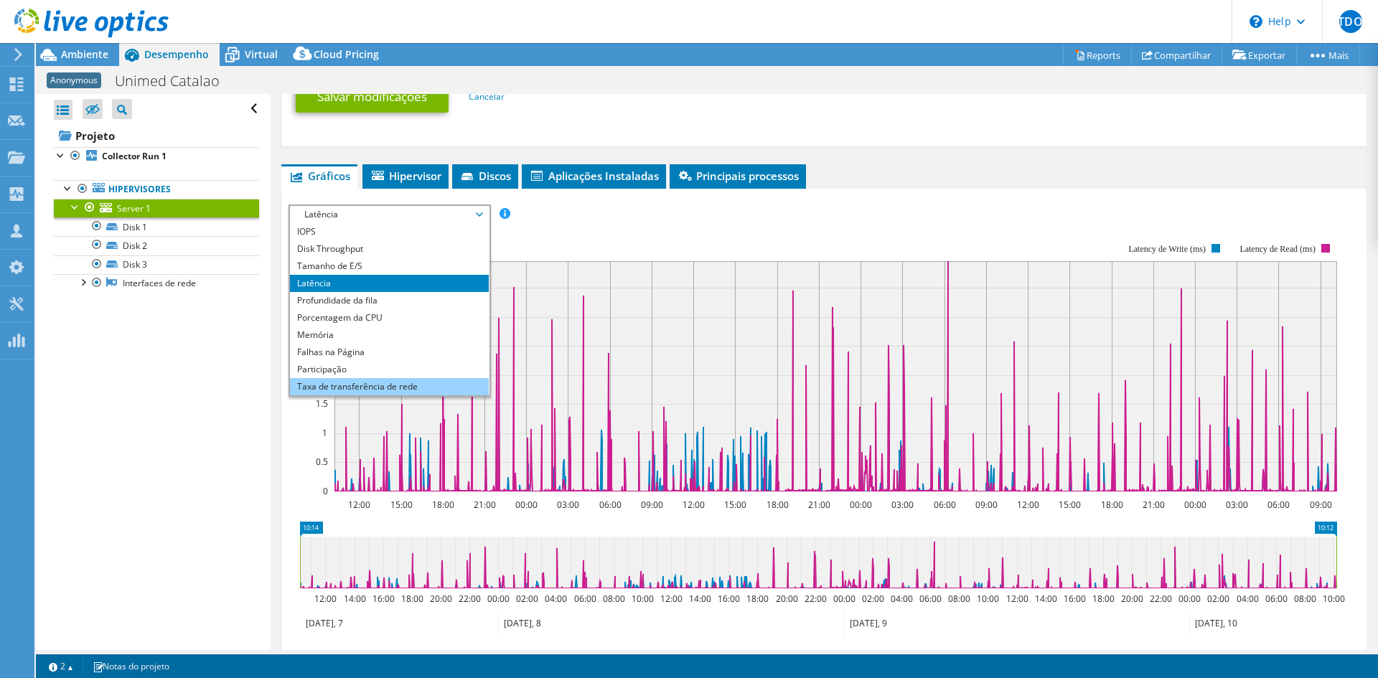
click at [403, 390] on li "Taxa de transferência de rede" at bounding box center [389, 386] width 199 height 17
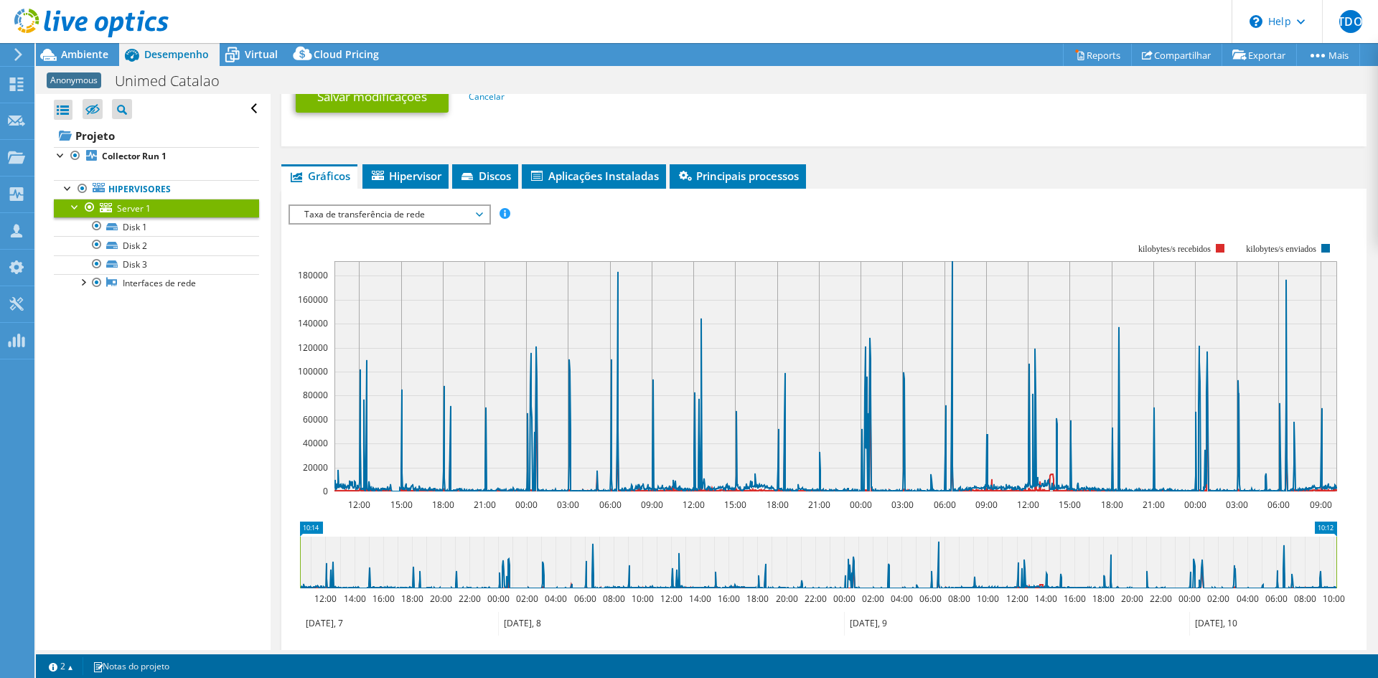
click at [481, 211] on span "Taxa de transferência de rede" at bounding box center [389, 214] width 184 height 17
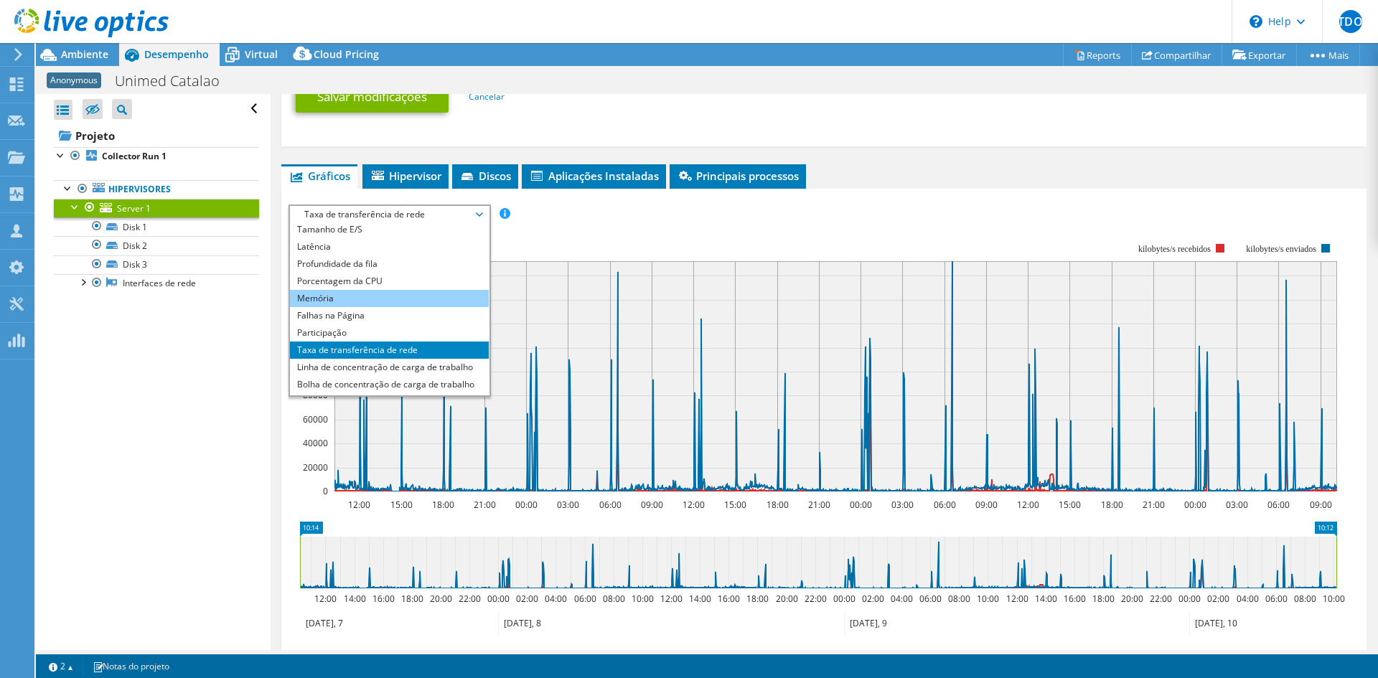
scroll to position [52, 0]
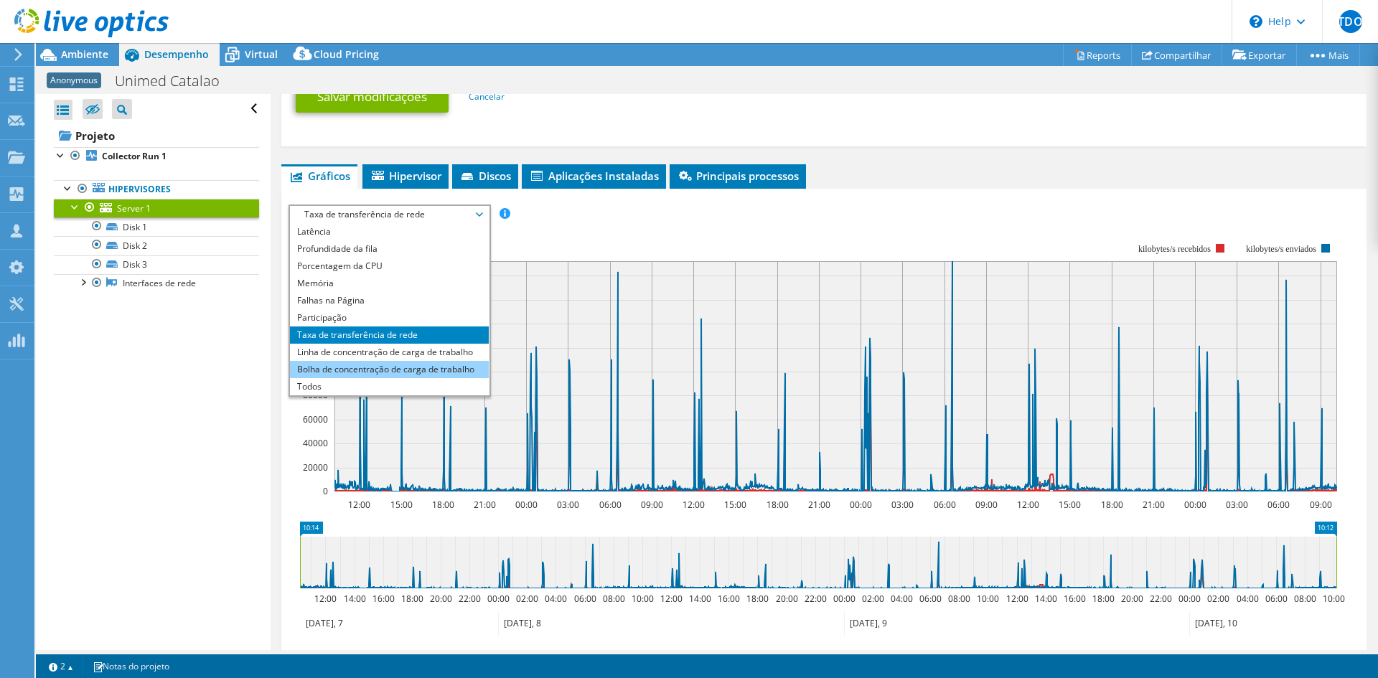
click at [395, 370] on li "Bolha de concentração de carga de trabalho" at bounding box center [389, 369] width 199 height 17
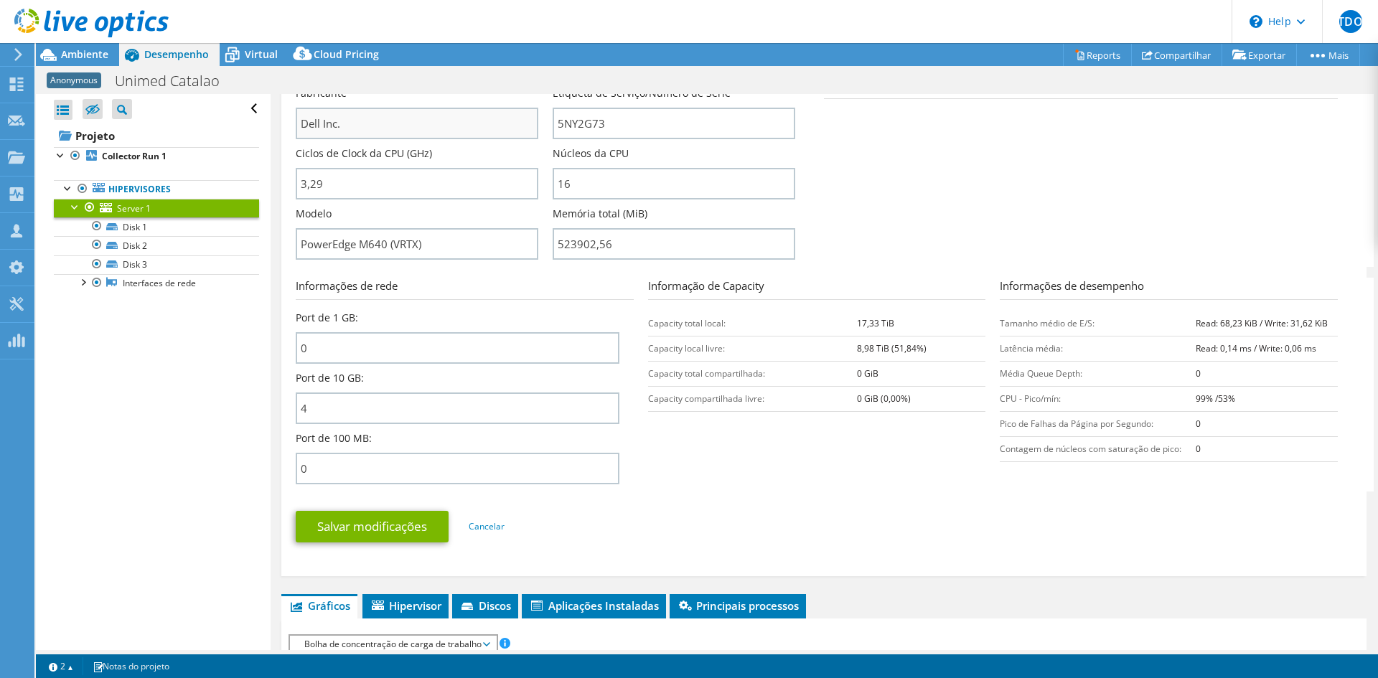
scroll to position [365, 0]
click at [262, 52] on span "Virtual" at bounding box center [261, 54] width 33 height 14
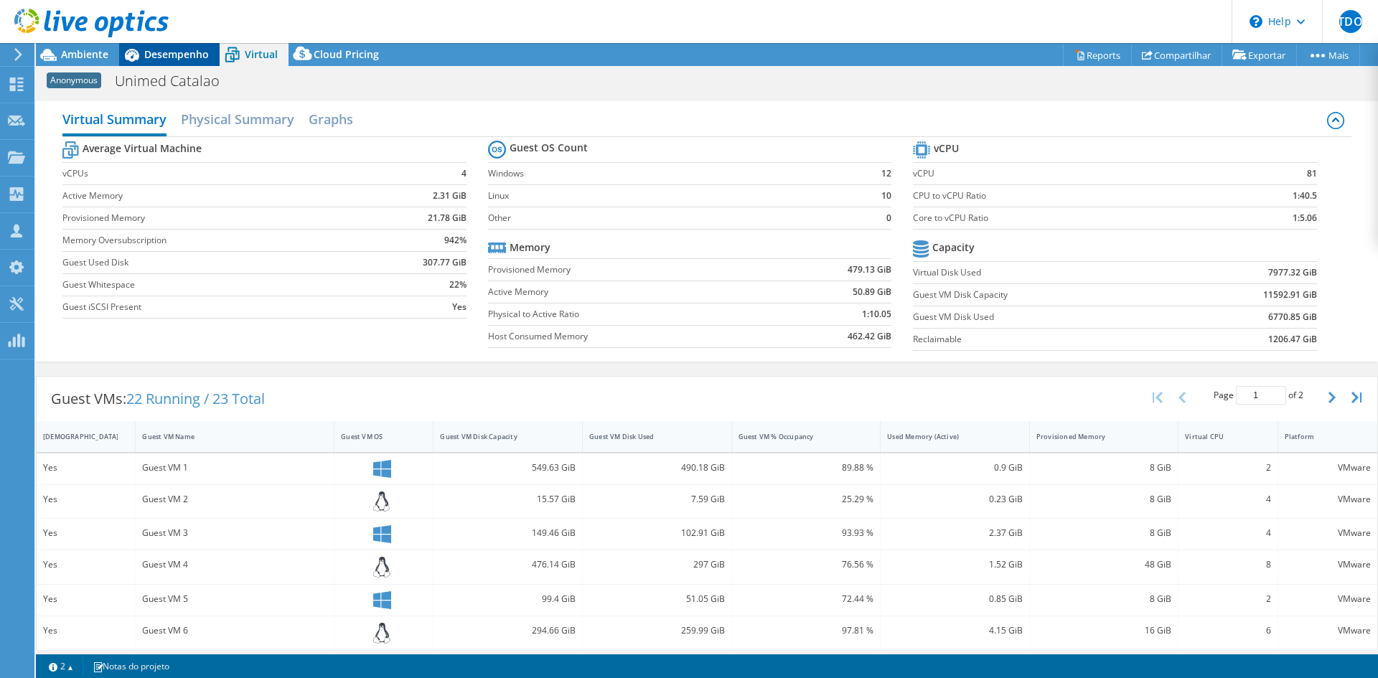
click at [173, 50] on span "Desempenho" at bounding box center [176, 54] width 65 height 14
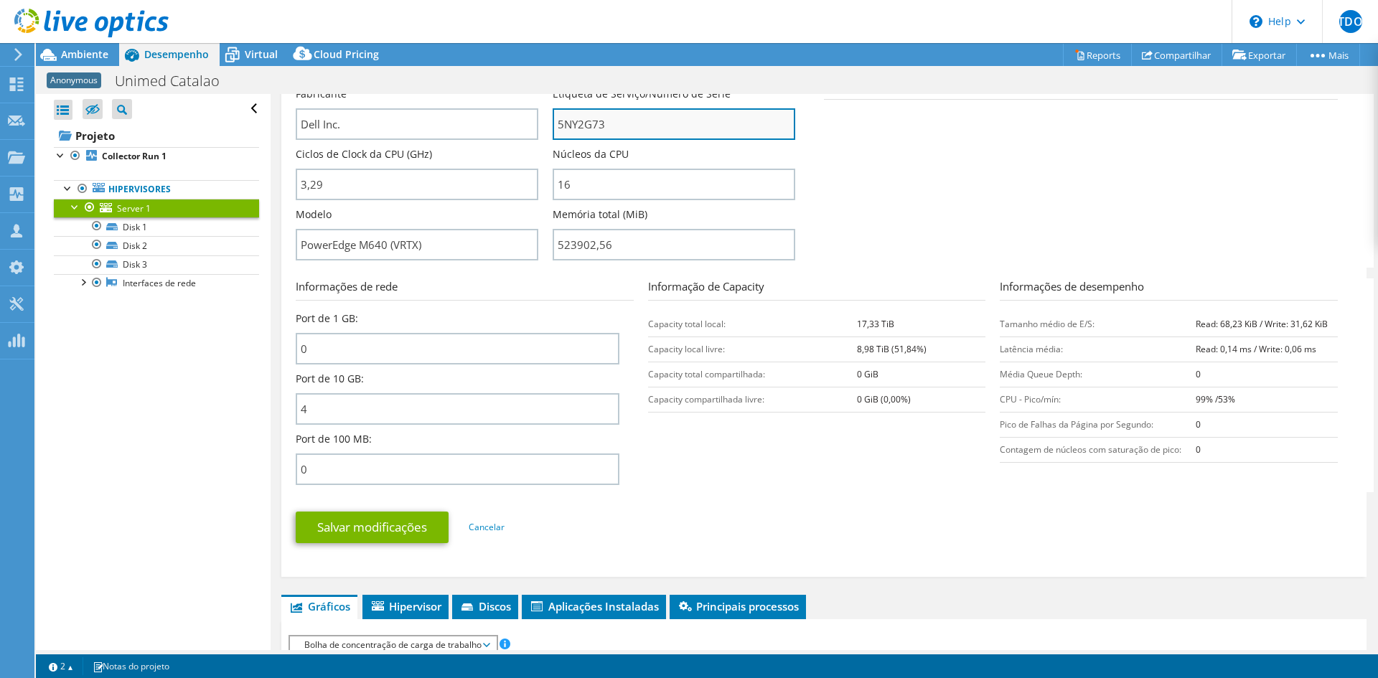
click at [580, 124] on input "5NY2G73" at bounding box center [674, 124] width 243 height 32
